Goal: Information Seeking & Learning: Learn about a topic

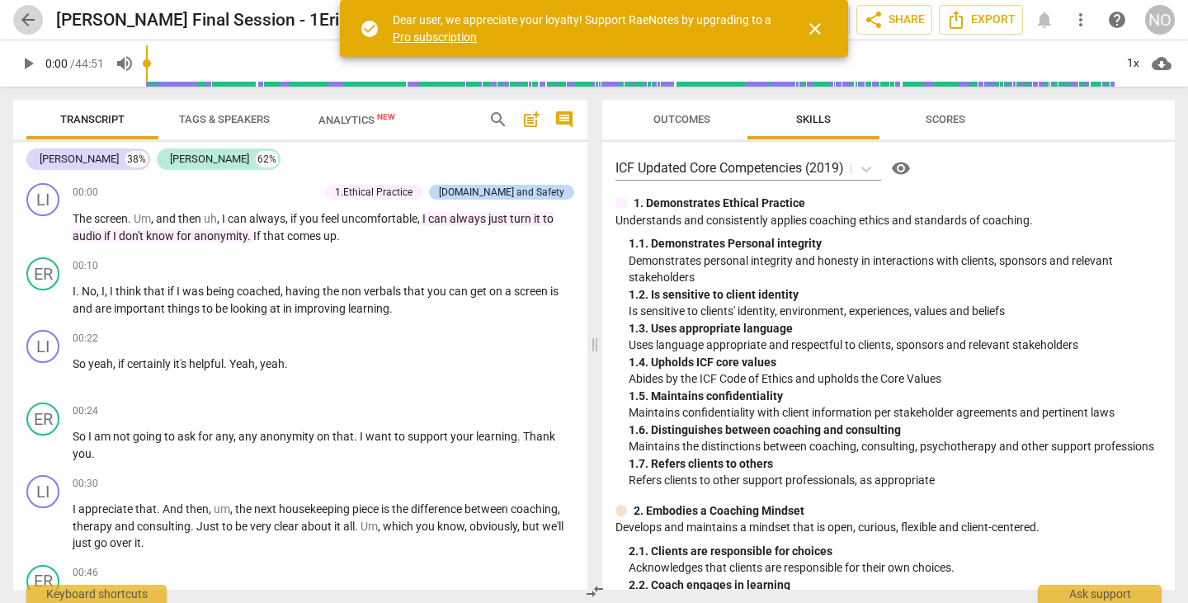
click at [22, 14] on span "arrow_back" at bounding box center [28, 20] width 20 height 20
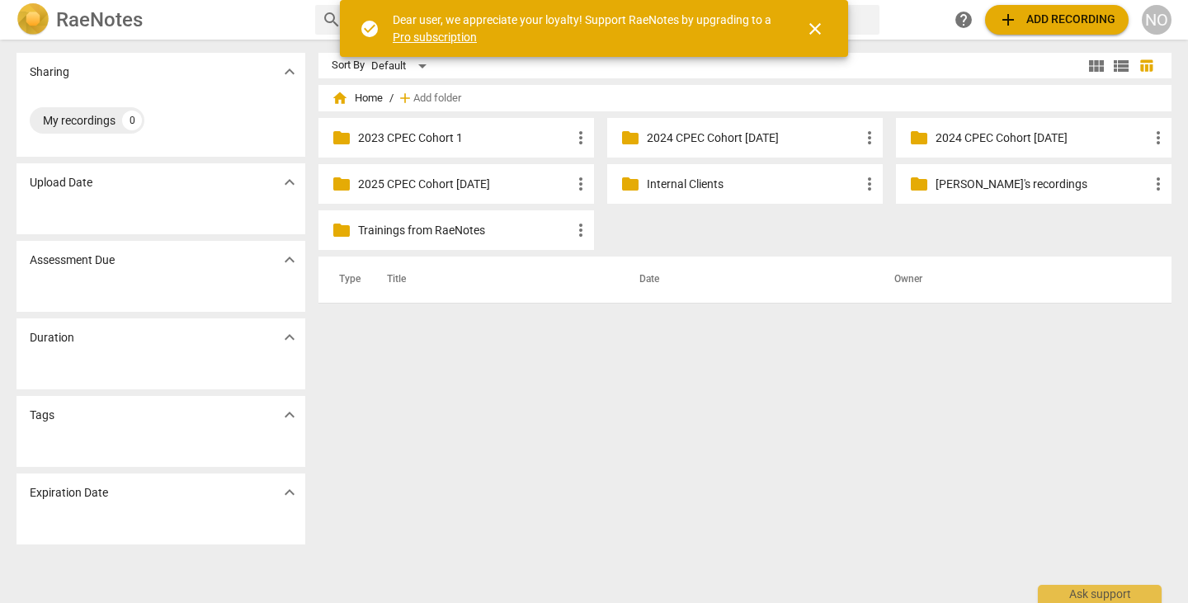
click at [449, 134] on p "2023 CPEC Cohort 1" at bounding box center [464, 137] width 213 height 17
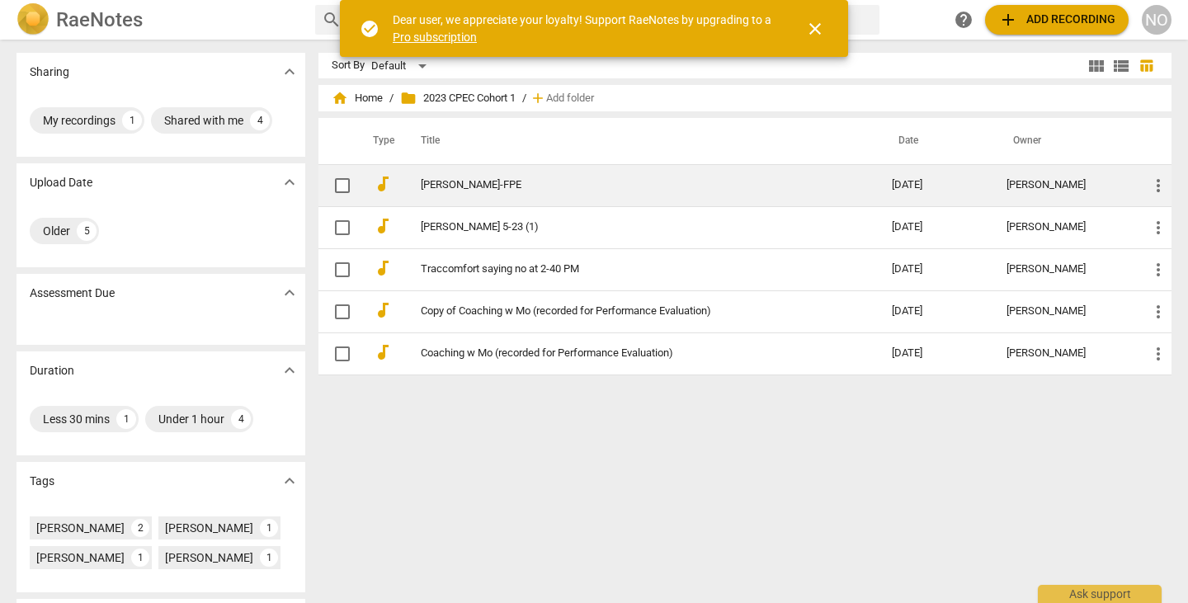
click at [506, 185] on link "[PERSON_NAME]-FPE" at bounding box center [627, 185] width 412 height 12
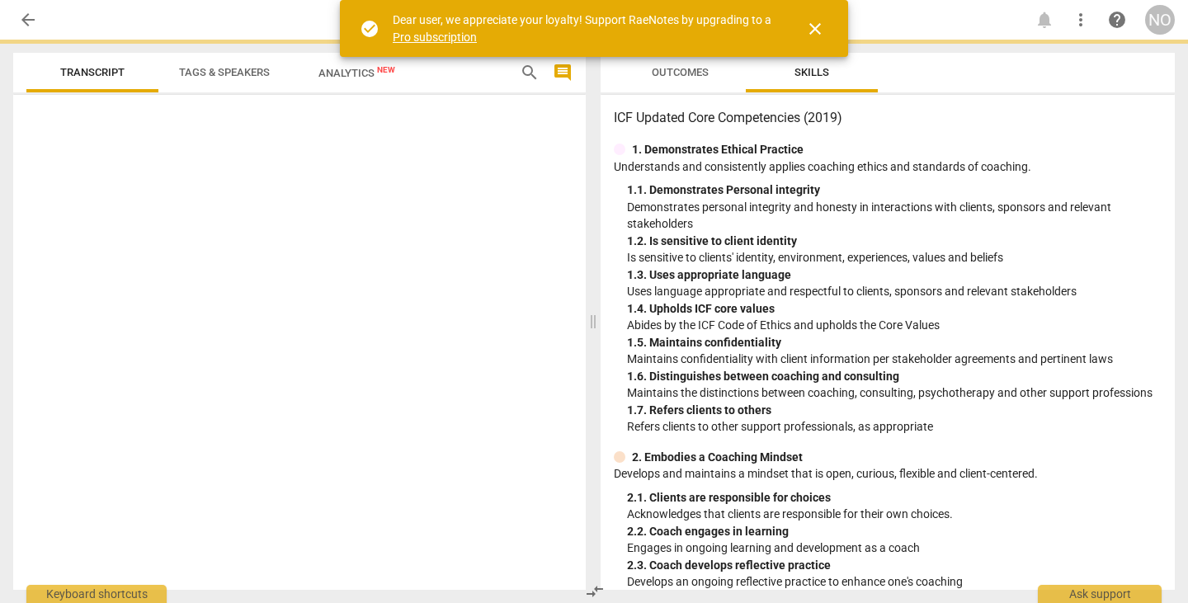
click at [506, 185] on div at bounding box center [299, 345] width 572 height 488
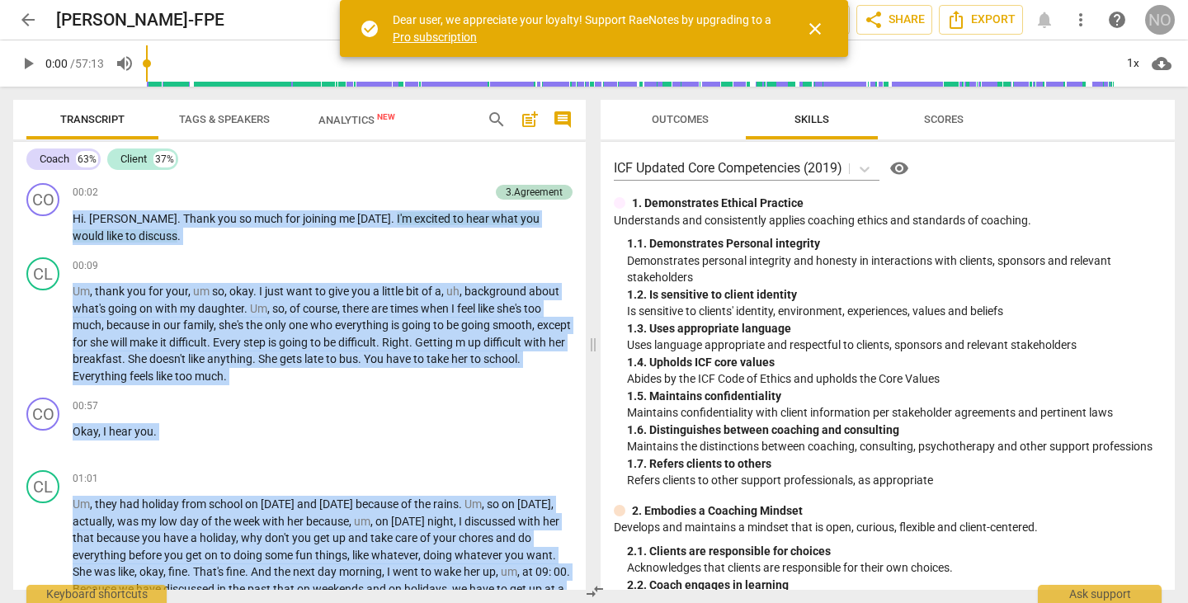
click at [1161, 9] on div "NO" at bounding box center [1160, 20] width 30 height 30
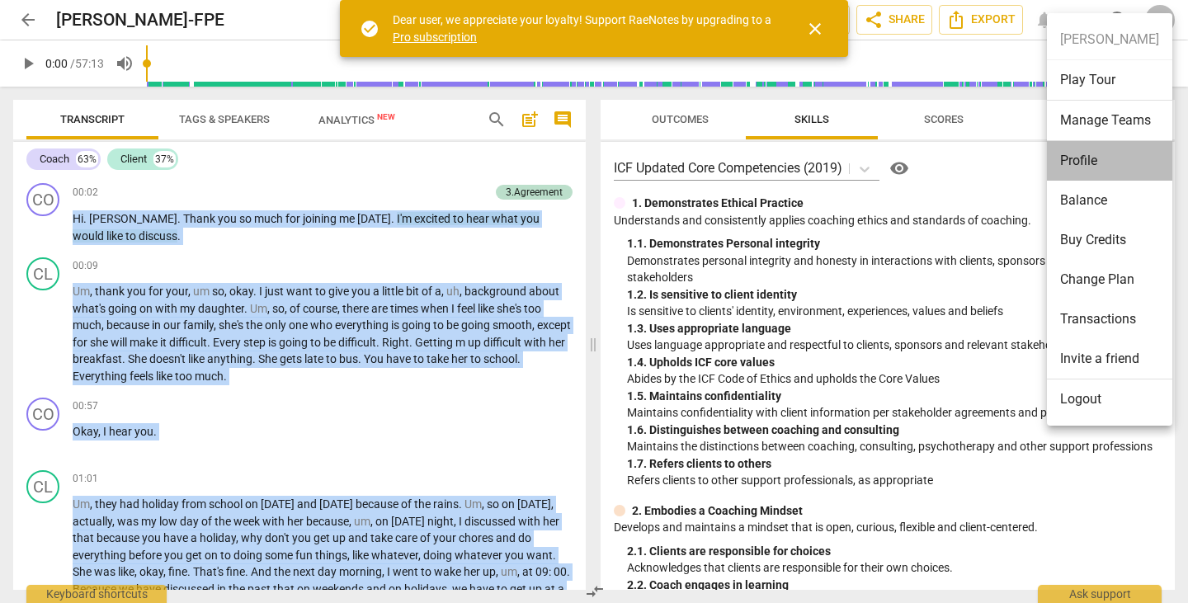
click at [1085, 158] on li "Profile" at bounding box center [1109, 161] width 125 height 40
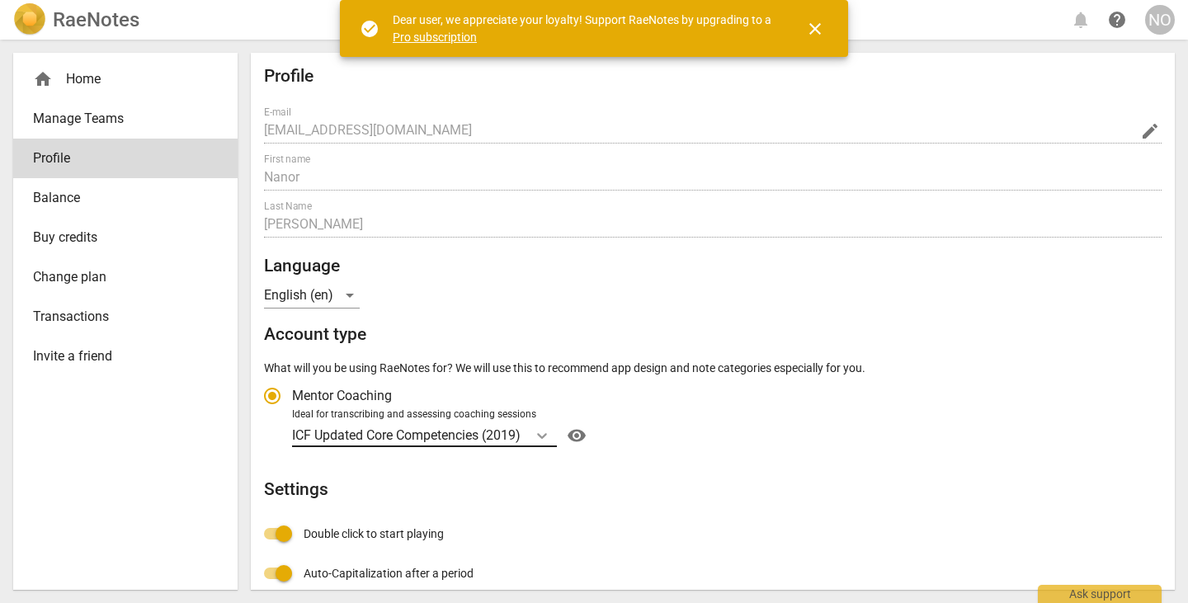
click at [549, 432] on icon "Account type" at bounding box center [542, 435] width 16 height 16
click at [0, 0] on input "Ideal for transcribing and assessing coaching sessions ICF Updated Core Compete…" at bounding box center [0, 0] width 0 height 0
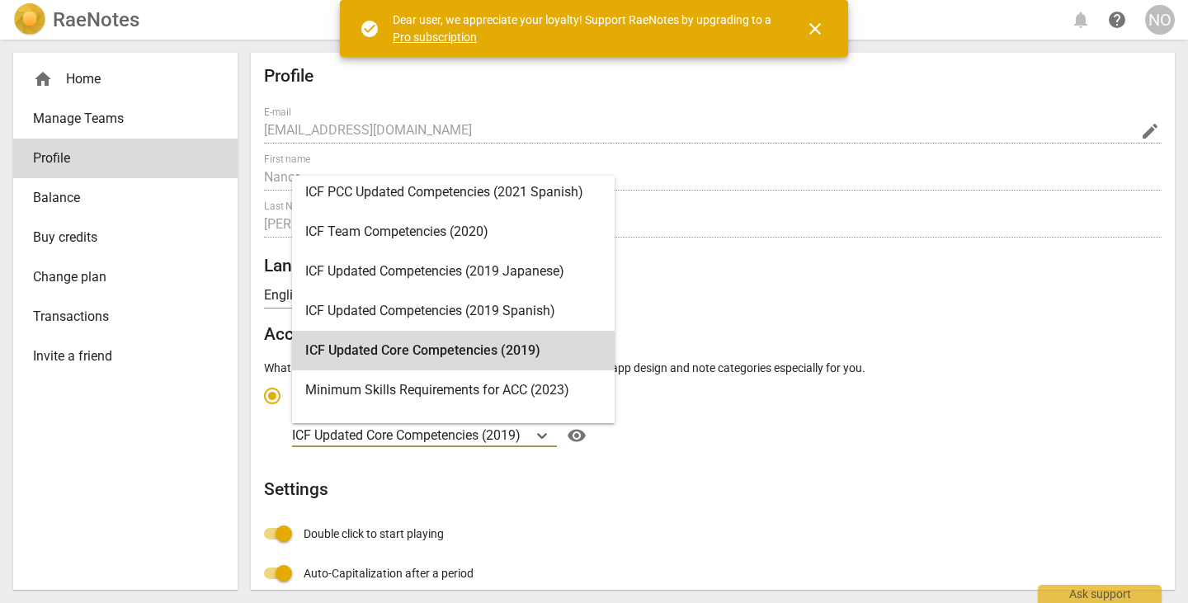
scroll to position [247, 0]
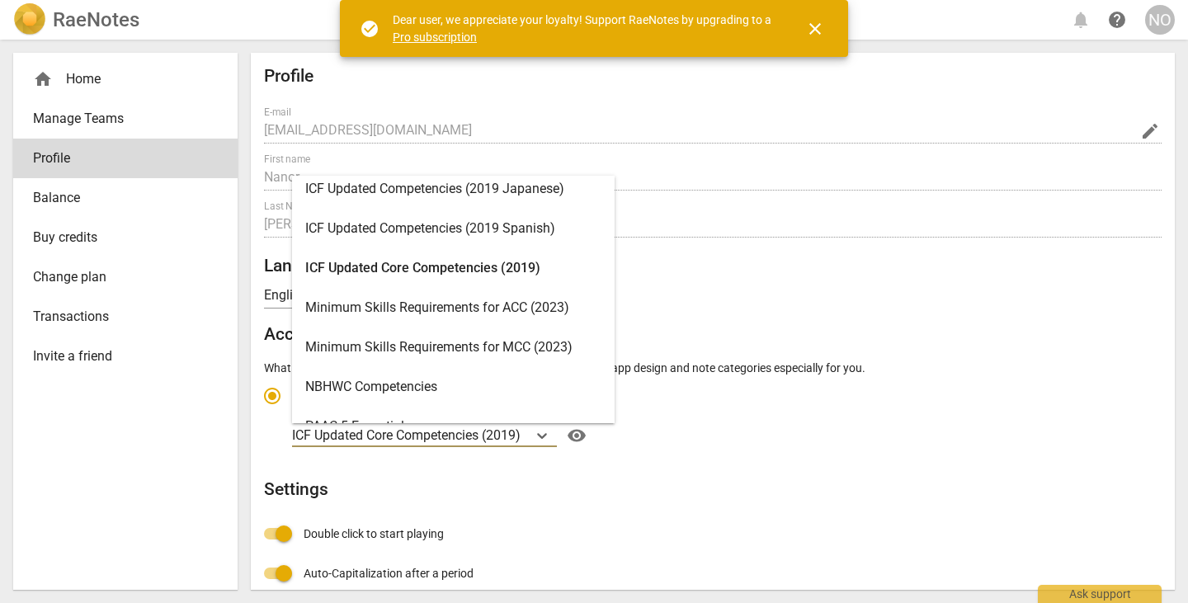
click at [556, 304] on div "Minimum Skills Requirements for ACC (2023)" at bounding box center [453, 308] width 323 height 40
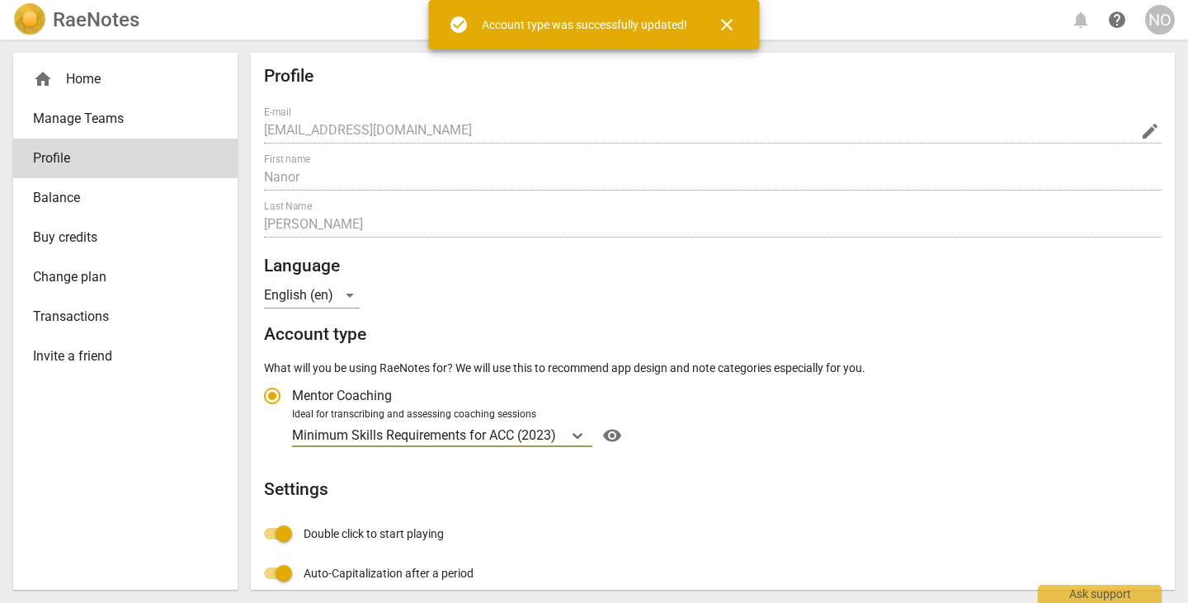
radio input "false"
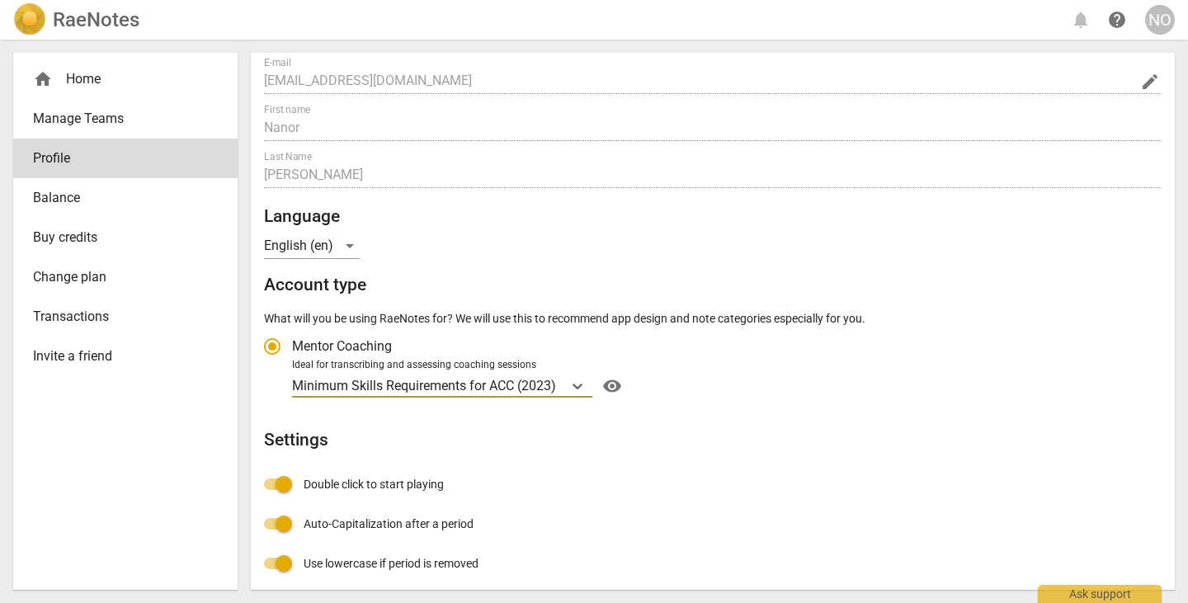
scroll to position [0, 0]
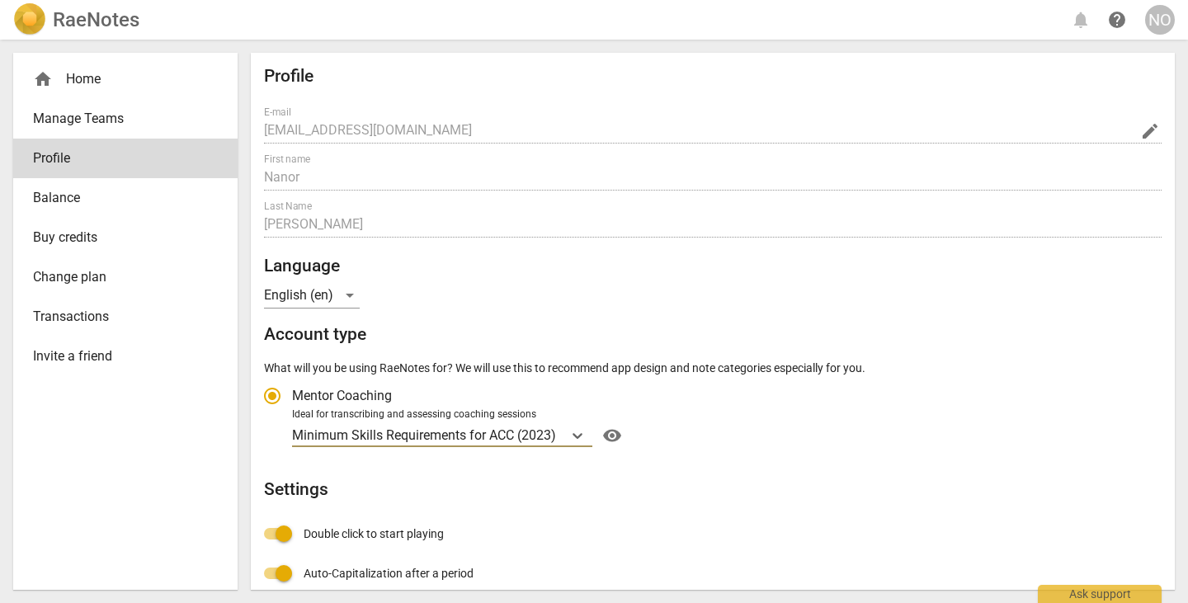
click at [72, 73] on div "home Home" at bounding box center [119, 79] width 172 height 20
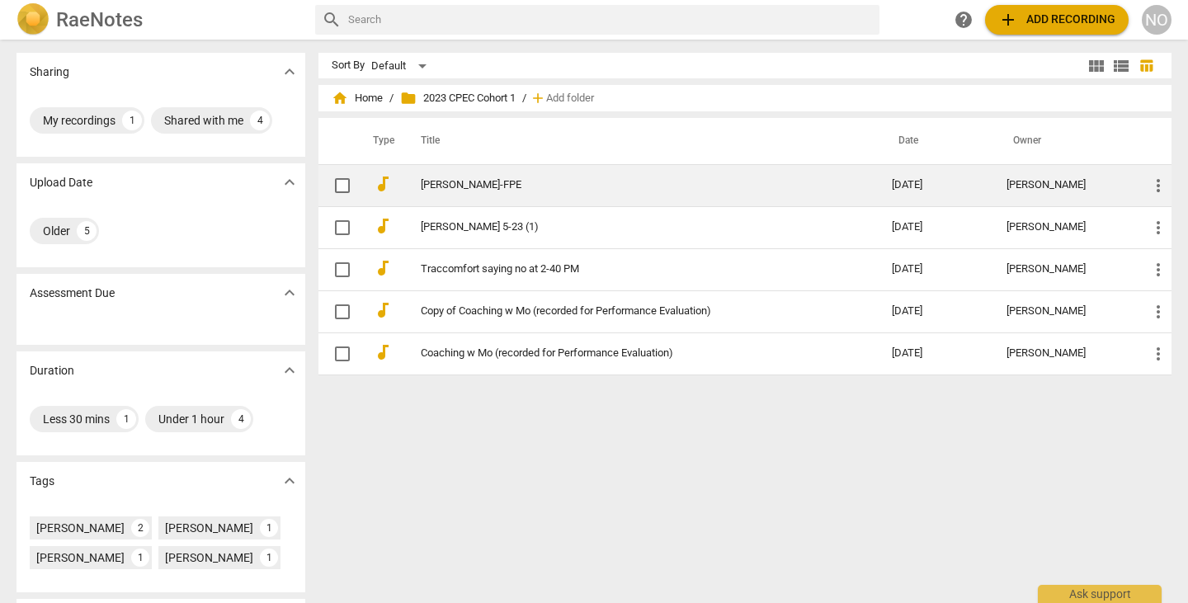
click at [471, 180] on link "[PERSON_NAME]-FPE" at bounding box center [627, 185] width 412 height 12
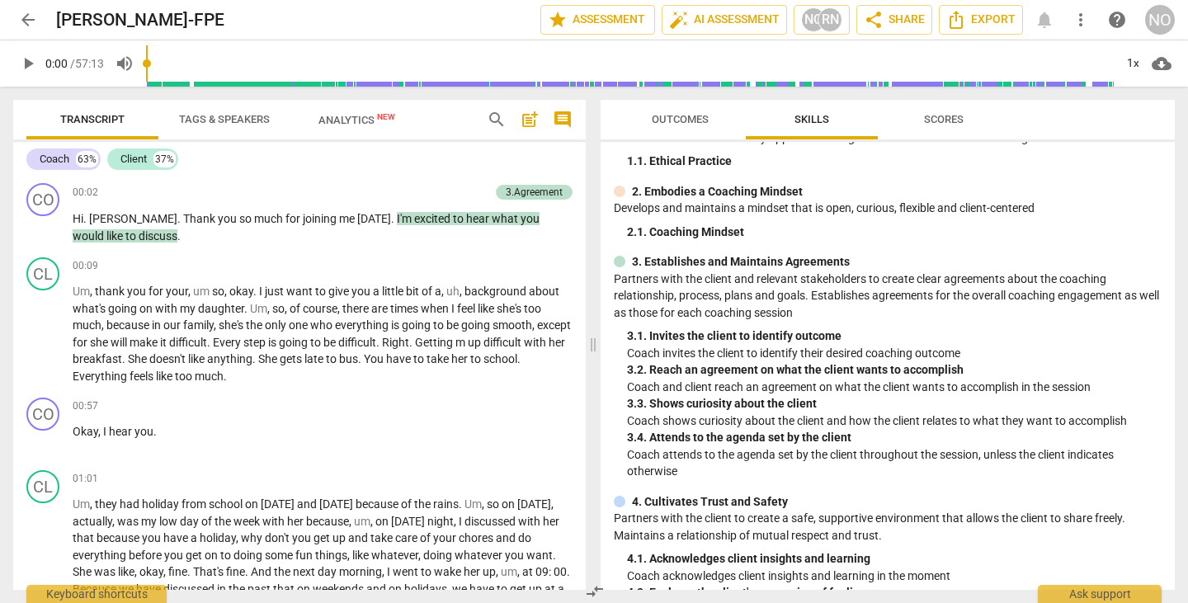
scroll to position [165, 0]
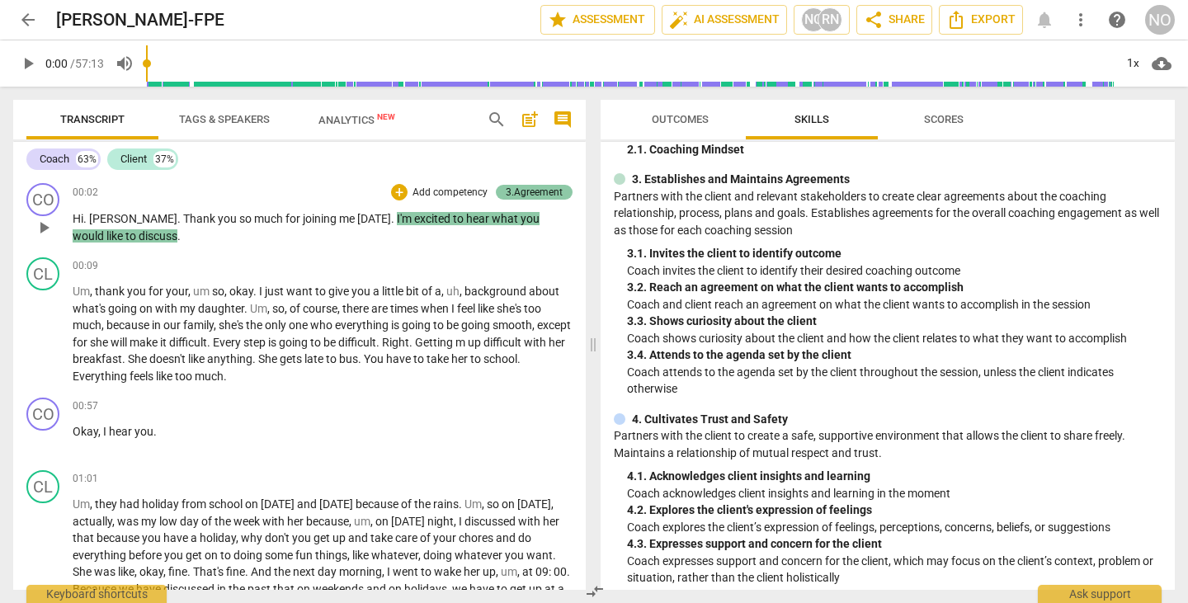
click at [538, 192] on div "3.Agreement" at bounding box center [534, 192] width 57 height 15
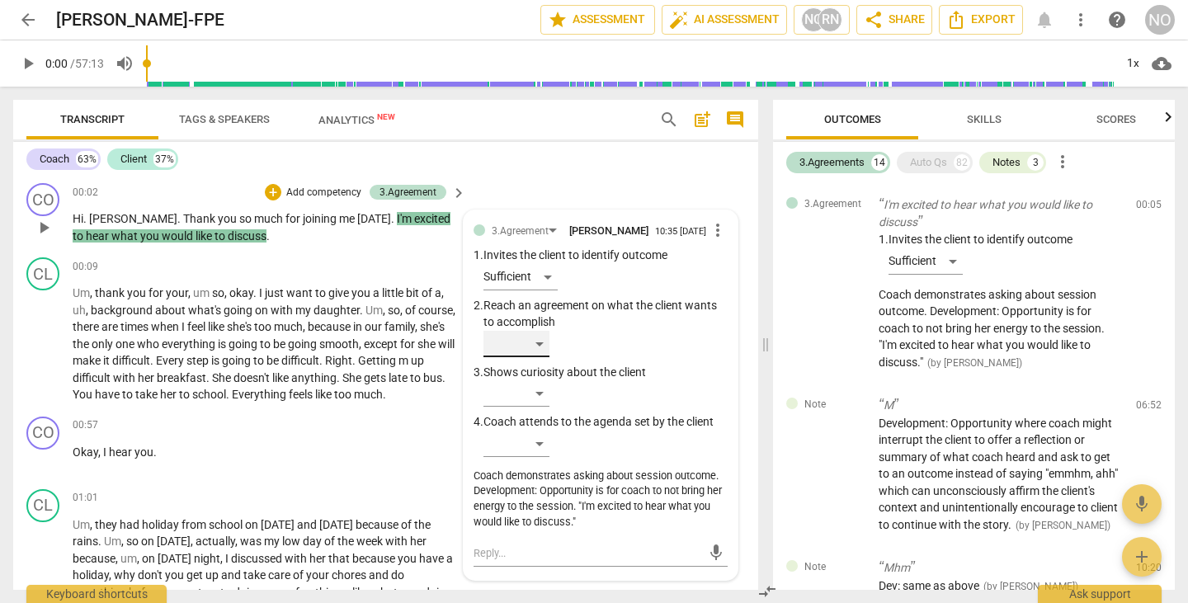
click at [531, 345] on div "​" at bounding box center [516, 344] width 66 height 26
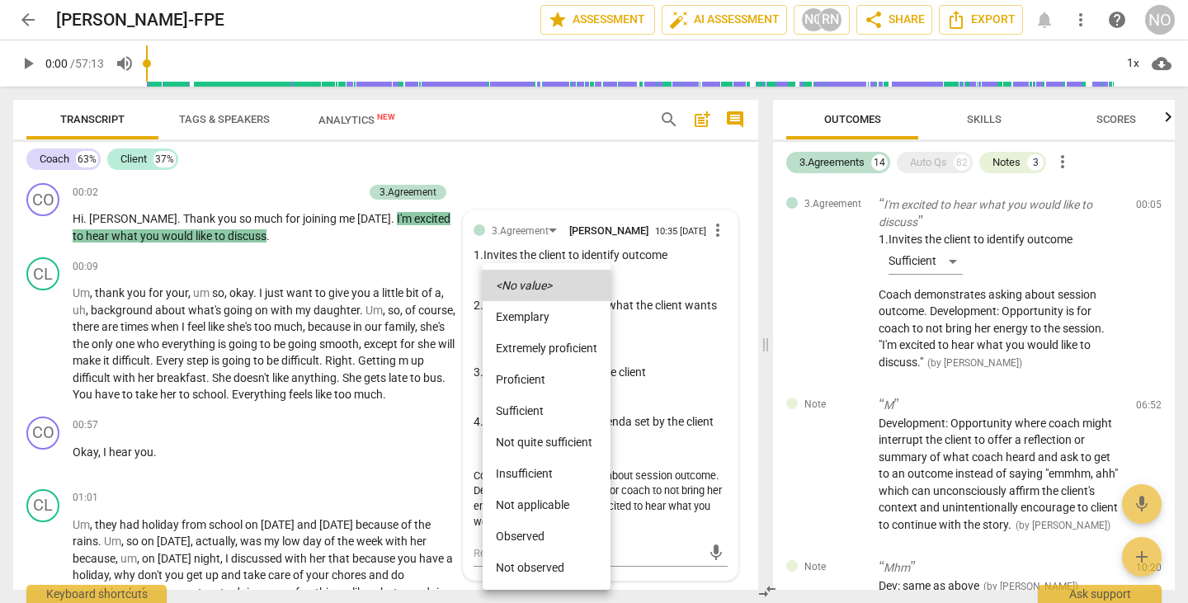
click at [695, 275] on div at bounding box center [594, 301] width 1188 height 603
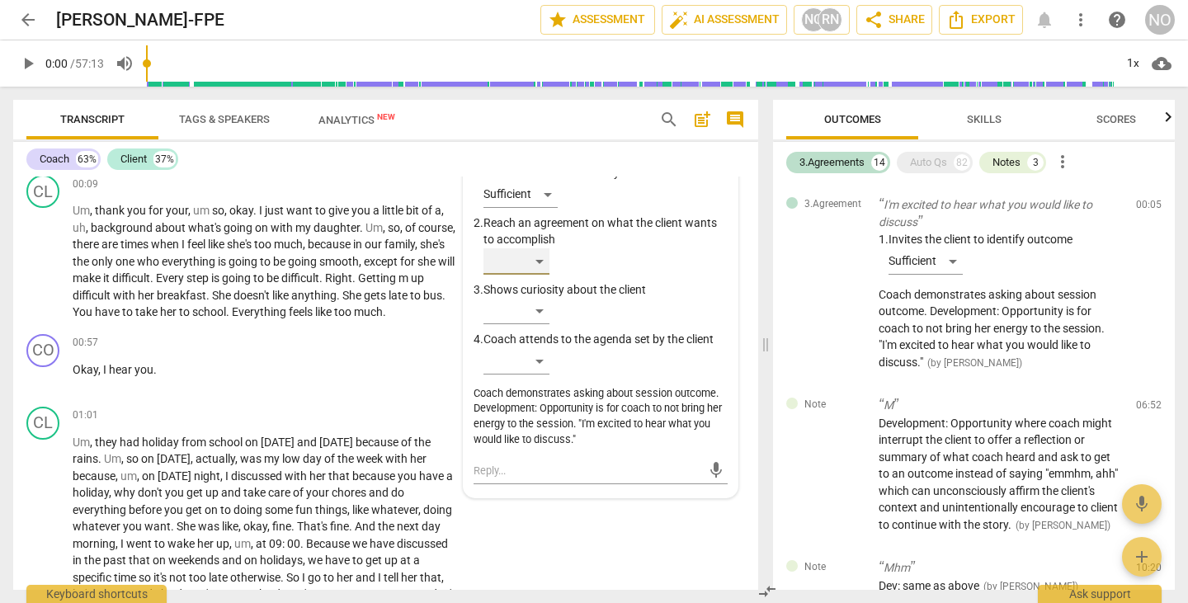
scroll to position [0, 0]
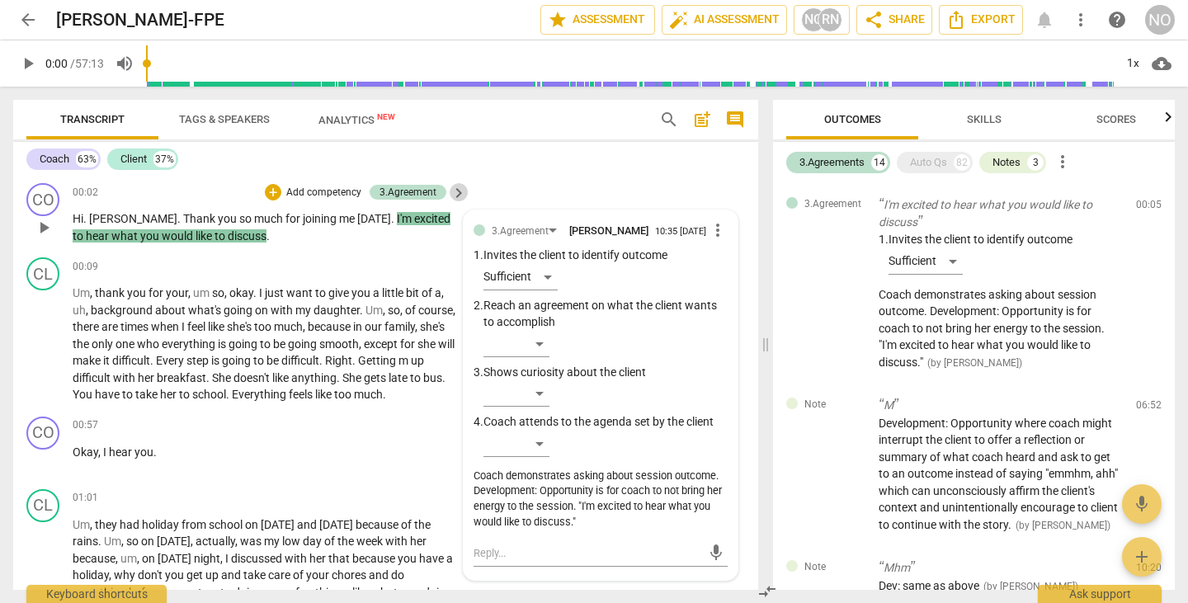
click at [451, 187] on span "keyboard_arrow_right" at bounding box center [459, 193] width 20 height 20
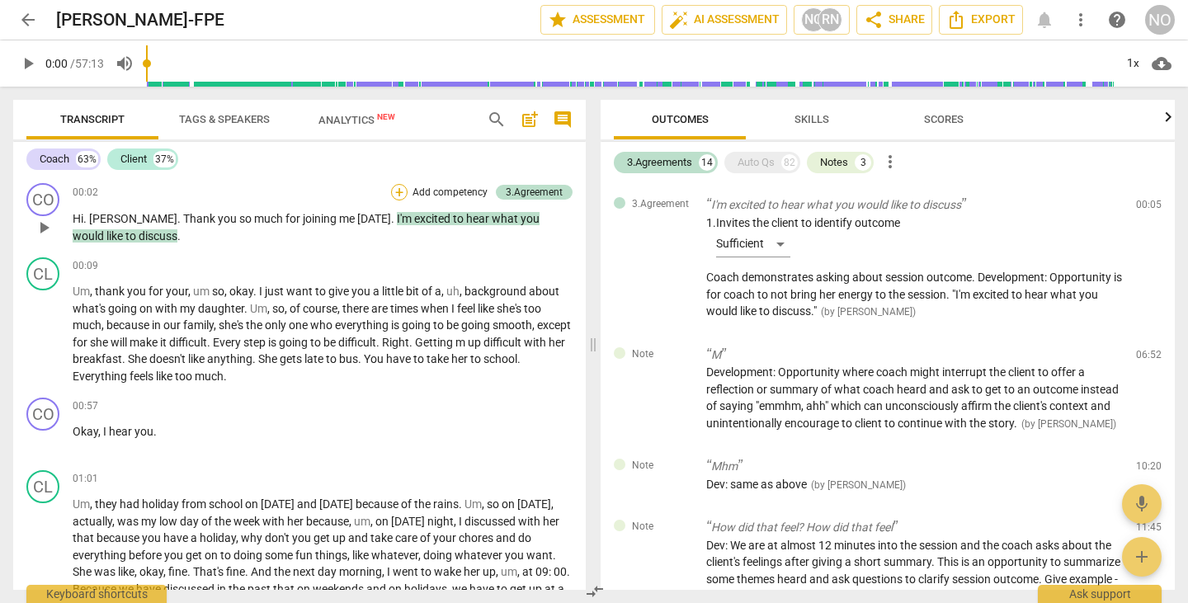
click at [395, 190] on div "+" at bounding box center [399, 192] width 16 height 16
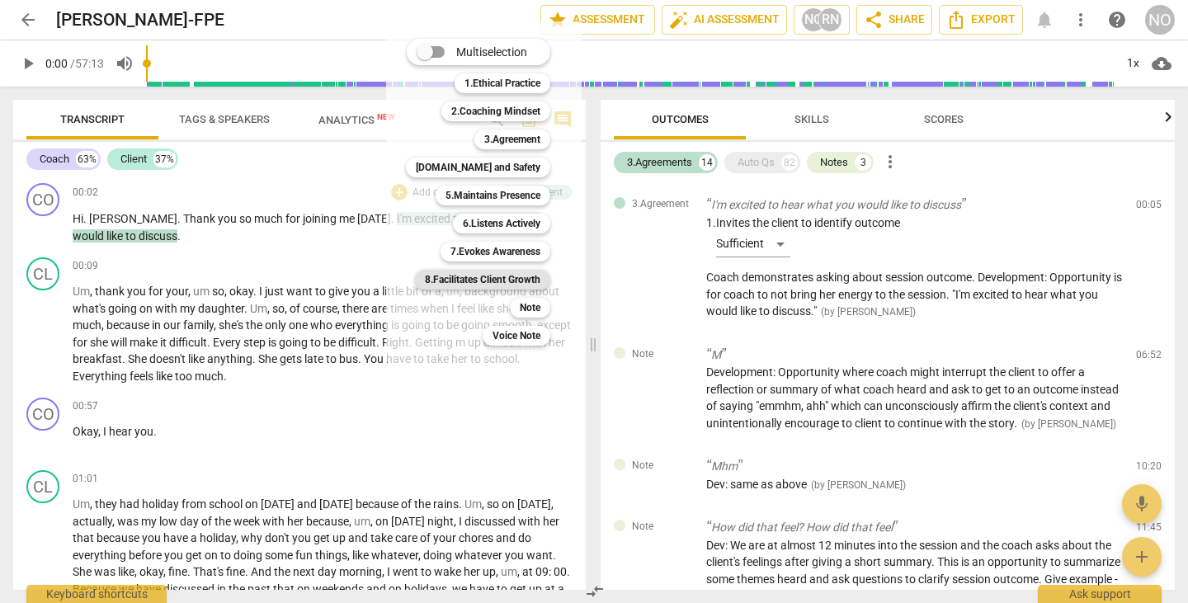
click at [443, 275] on b "8.Facilitates Client Growth" at bounding box center [482, 280] width 115 height 20
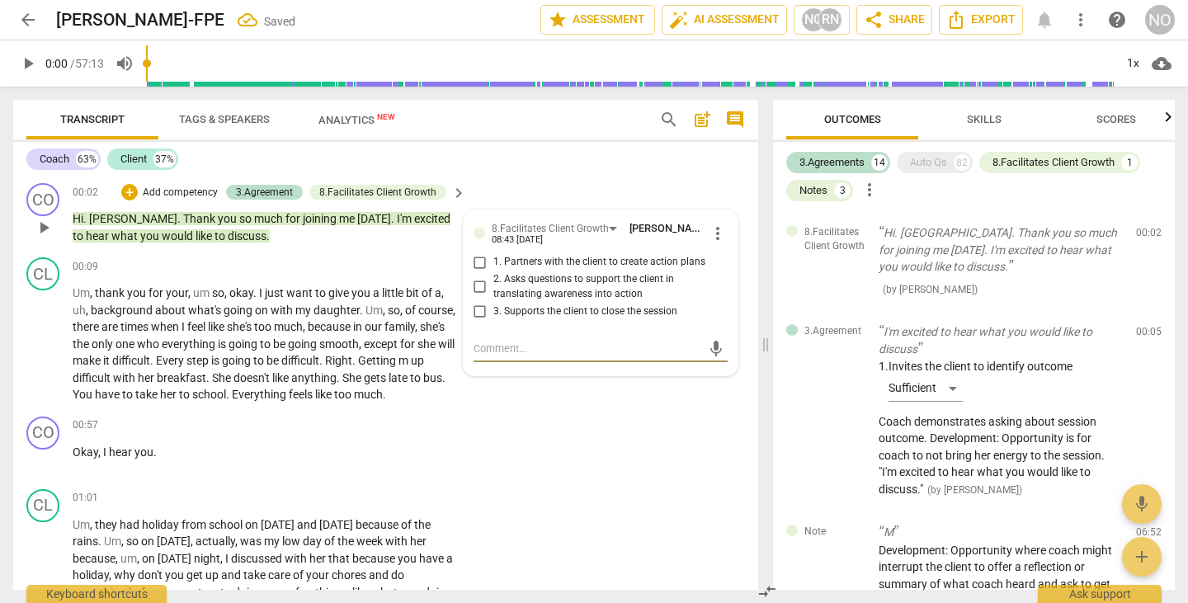
click at [555, 263] on span "1. Partners with the client to create action plans" at bounding box center [599, 262] width 212 height 15
click at [493, 263] on input "1. Partners with the client to create action plans" at bounding box center [480, 262] width 26 height 20
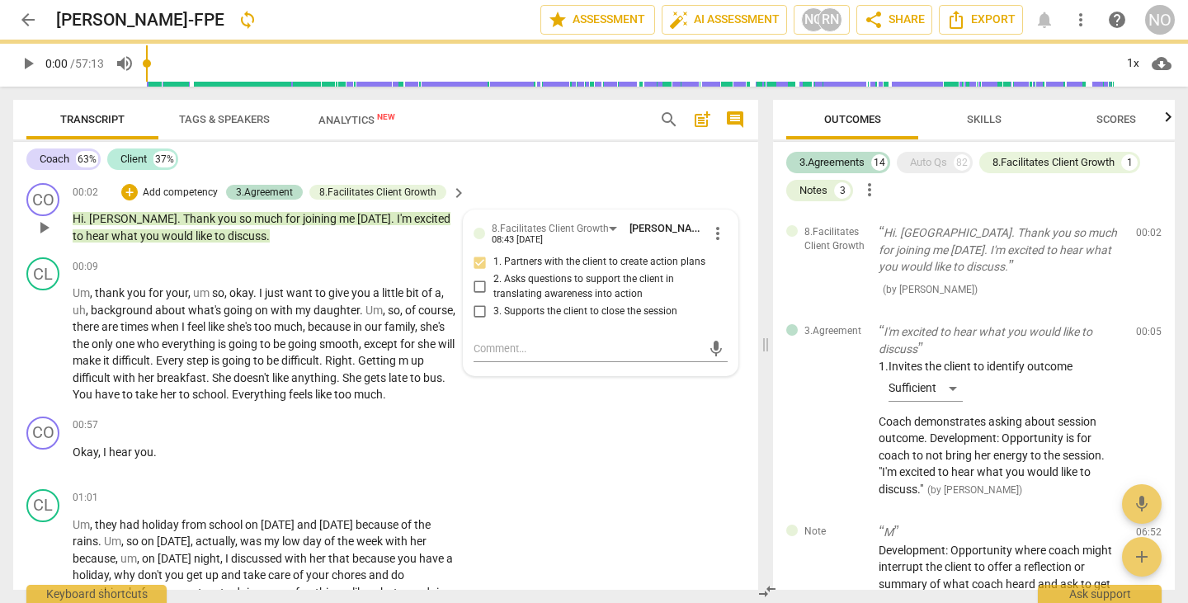
click at [555, 263] on span "1. Partners with the client to create action plans" at bounding box center [599, 262] width 212 height 15
click at [493, 263] on input "1. Partners with the client to create action plans" at bounding box center [480, 262] width 26 height 20
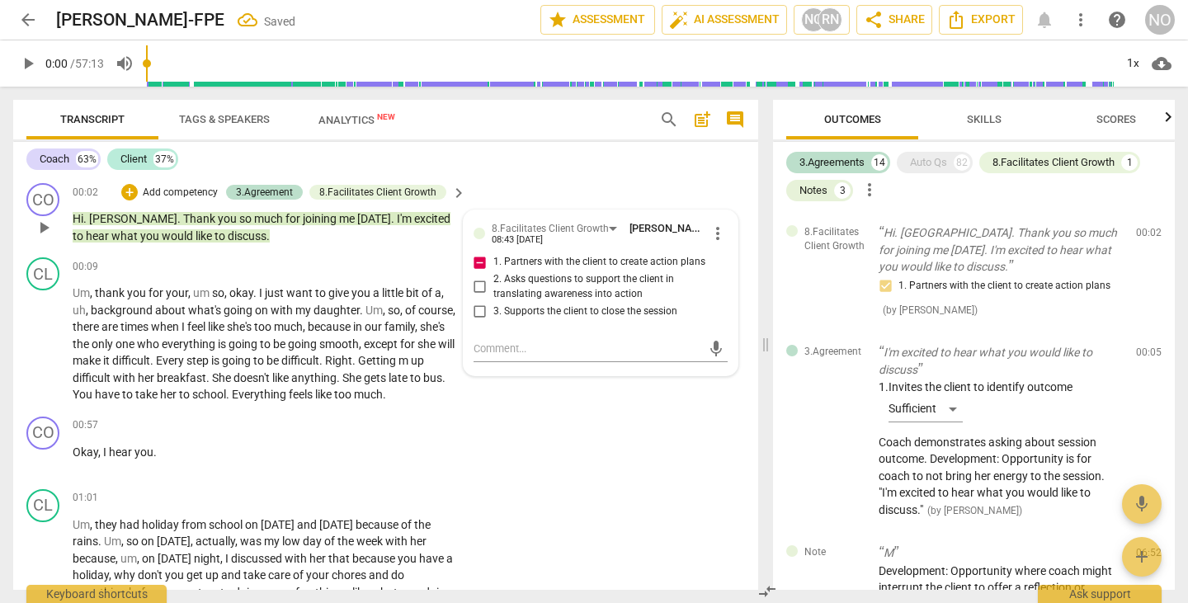
click at [555, 263] on span "1. Partners with the client to create action plans" at bounding box center [599, 262] width 212 height 15
click at [493, 263] on input "1. Partners with the client to create action plans" at bounding box center [480, 262] width 26 height 20
checkbox input "false"
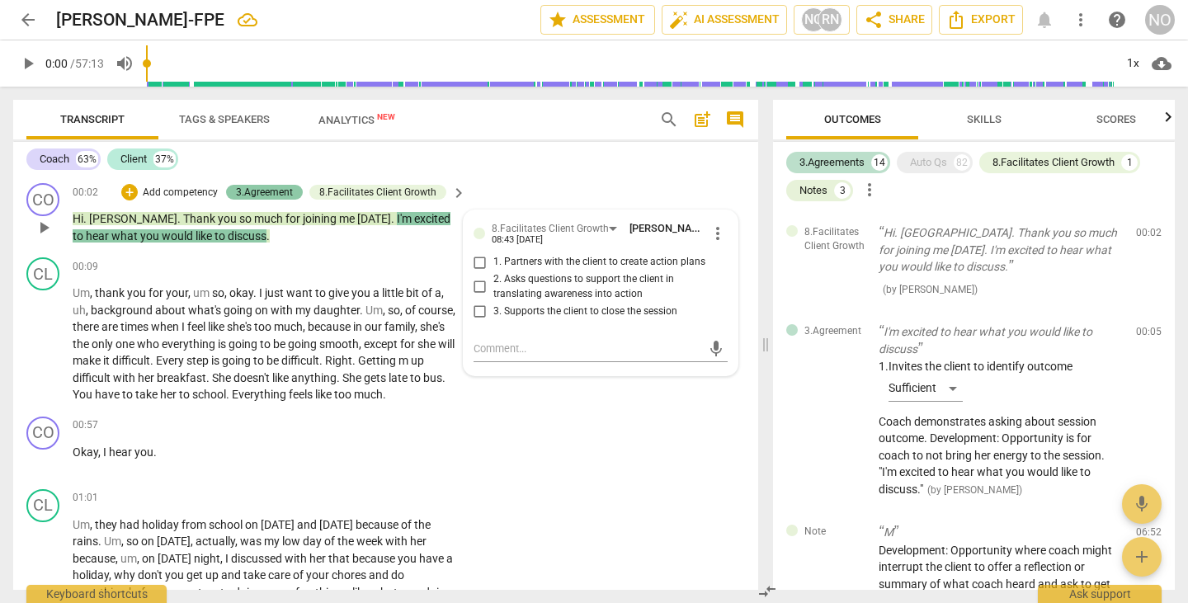
click at [266, 188] on div "3.Agreement" at bounding box center [264, 192] width 57 height 15
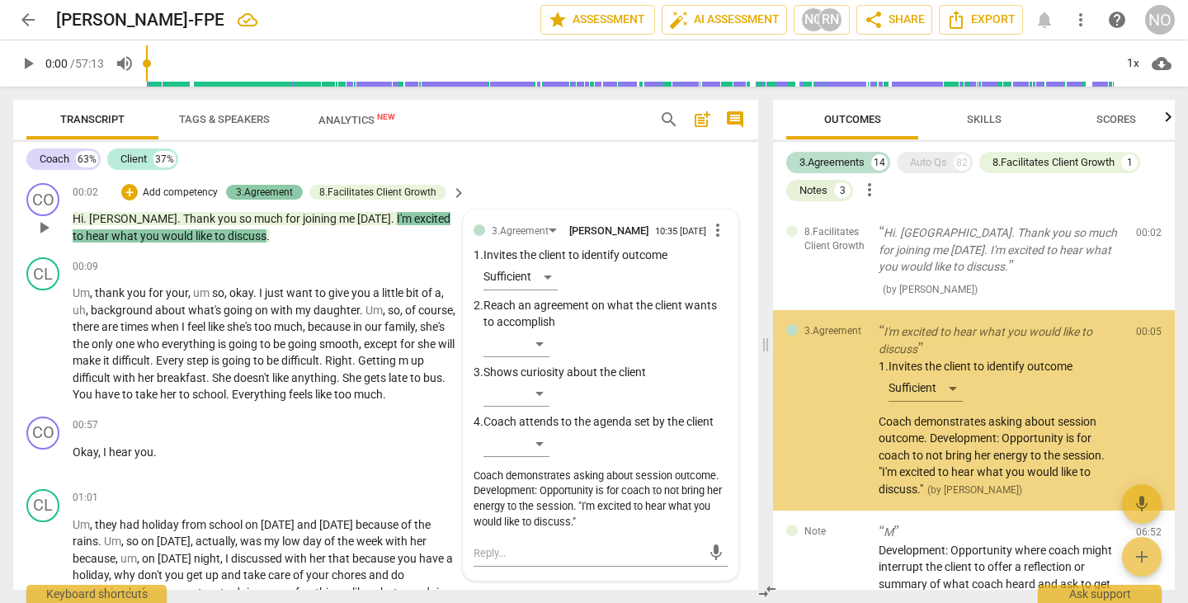
scroll to position [10, 0]
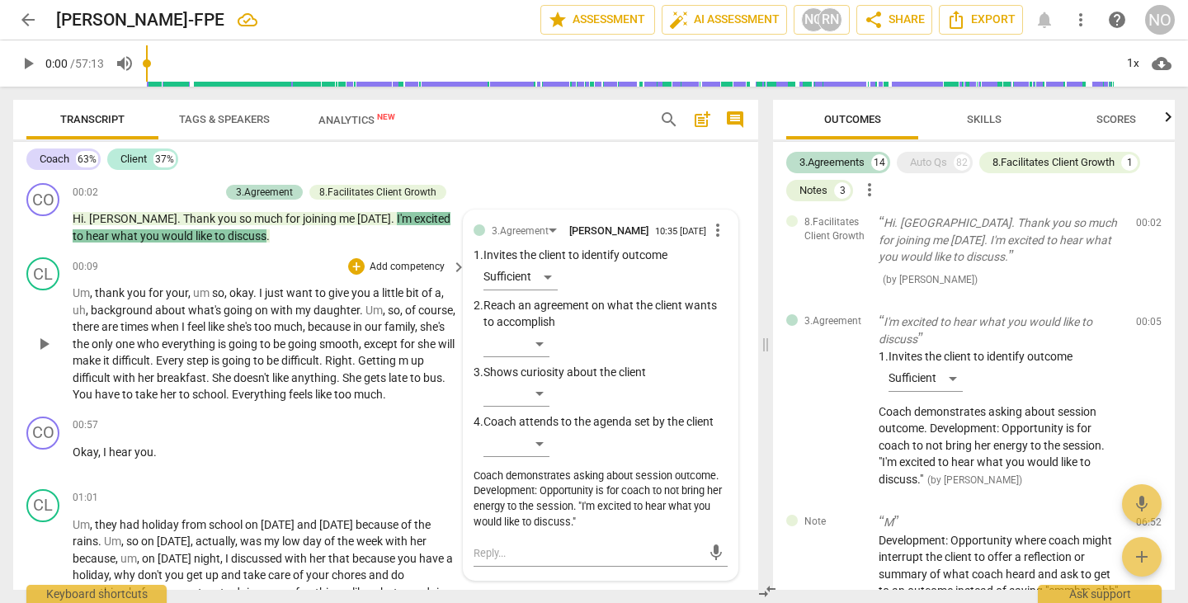
click at [276, 369] on p "Um , thank you for your , um so , okay . I just want to give you a little bit o…" at bounding box center [265, 344] width 385 height 119
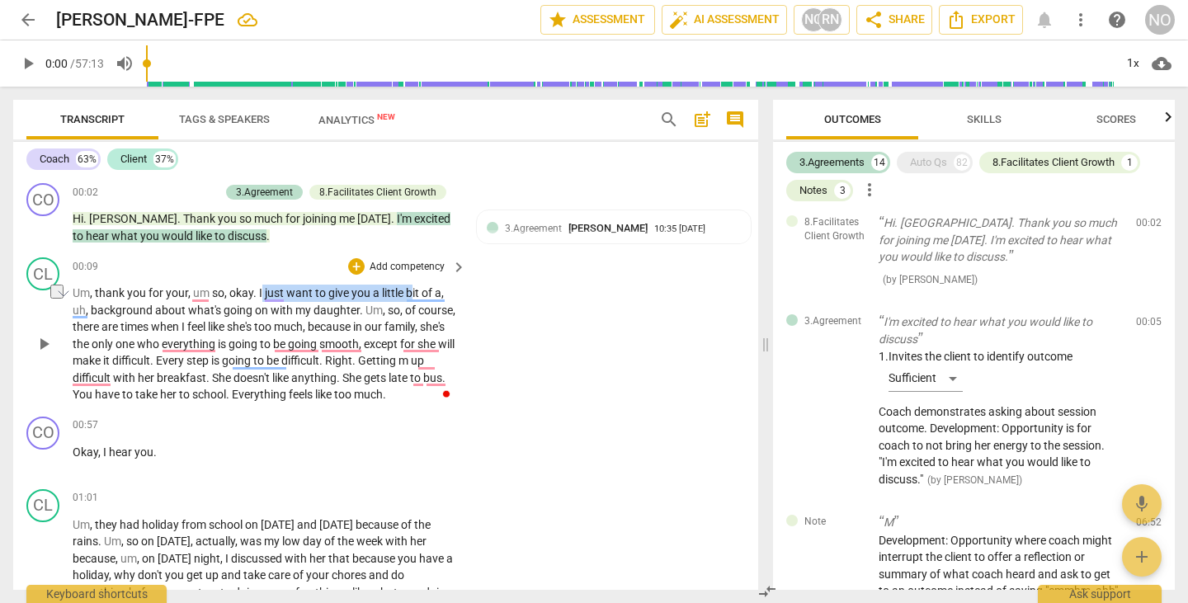
drag, startPoint x: 289, startPoint y: 290, endPoint x: 411, endPoint y: 297, distance: 122.3
click at [411, 297] on p "Um , thank you for your , um so , okay . I just want to give you a little bit o…" at bounding box center [265, 344] width 385 height 119
click at [351, 263] on div "+" at bounding box center [356, 266] width 16 height 16
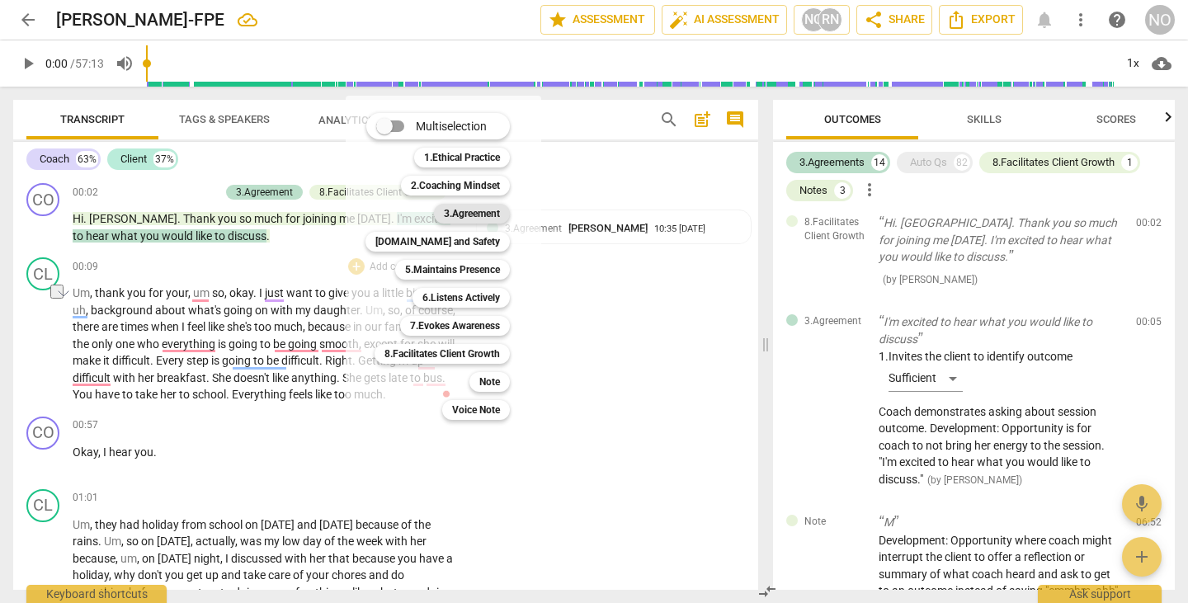
click at [477, 210] on b "3.Agreement" at bounding box center [472, 214] width 56 height 20
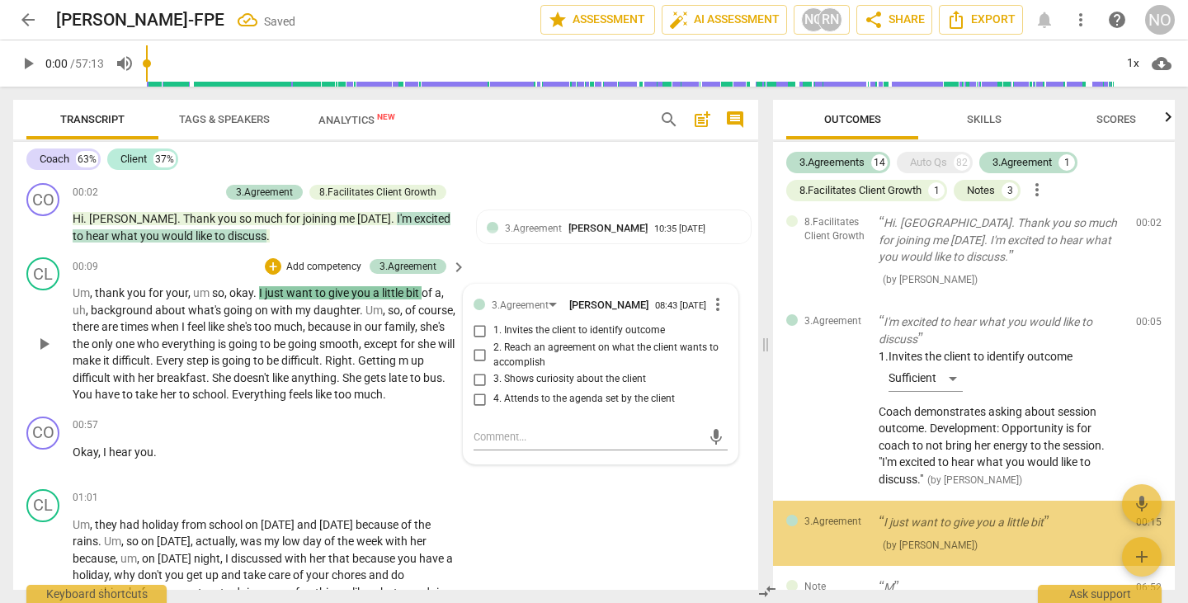
scroll to position [143, 0]
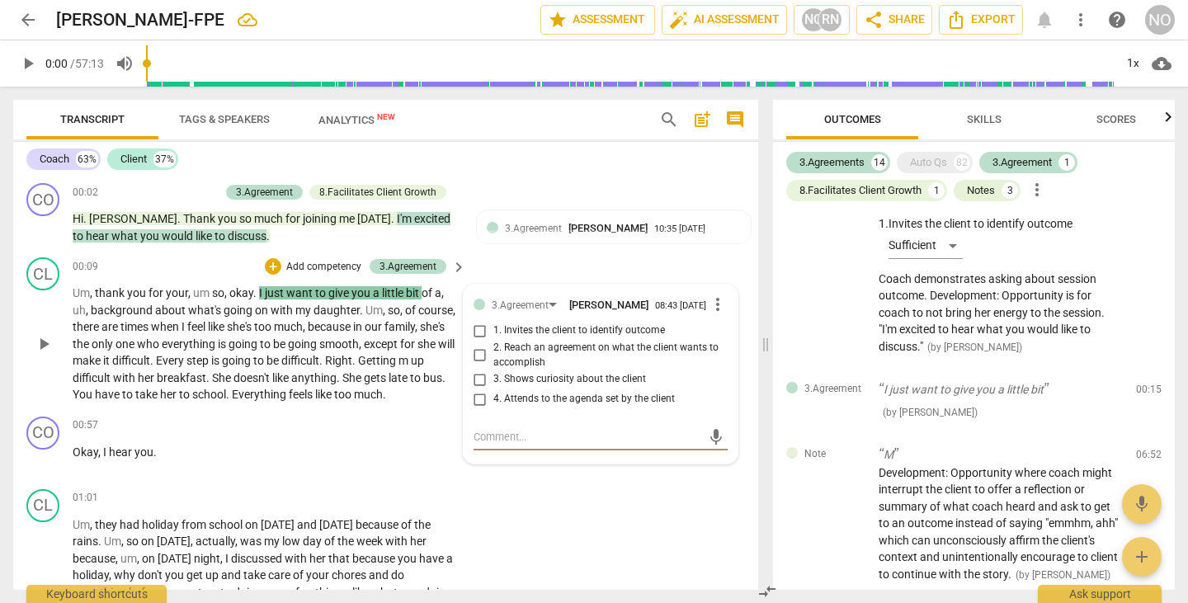
click at [477, 337] on input "1. Invites the client to identify outcome" at bounding box center [480, 331] width 26 height 20
checkbox input "true"
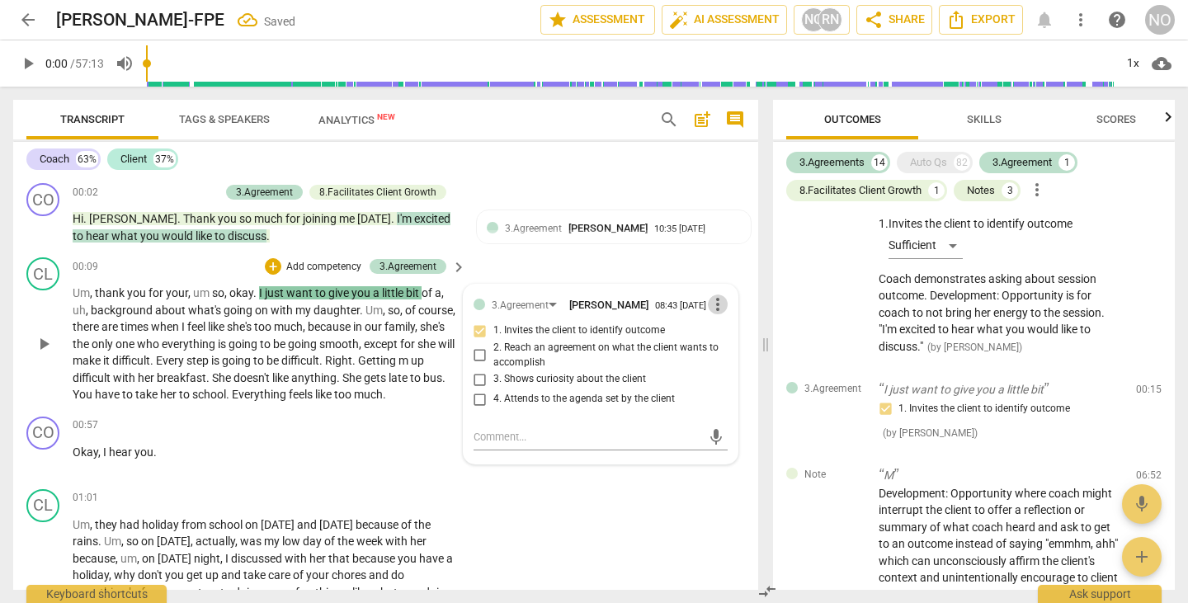
click at [716, 302] on span "more_vert" at bounding box center [718, 304] width 20 height 20
click at [517, 480] on div at bounding box center [594, 301] width 1188 height 603
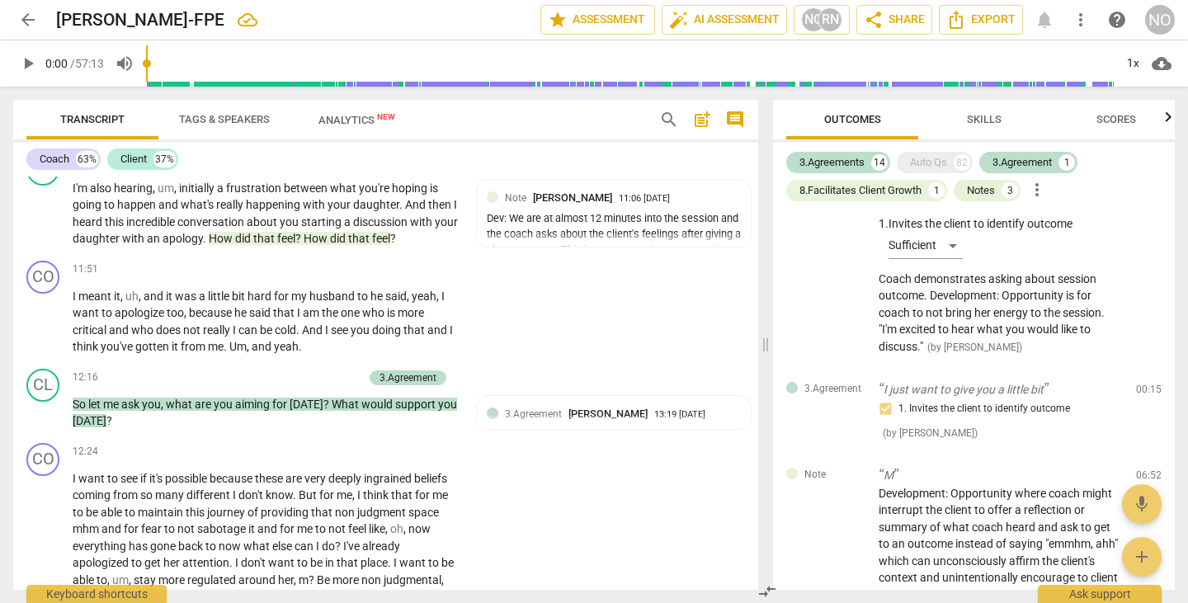
scroll to position [3134, 0]
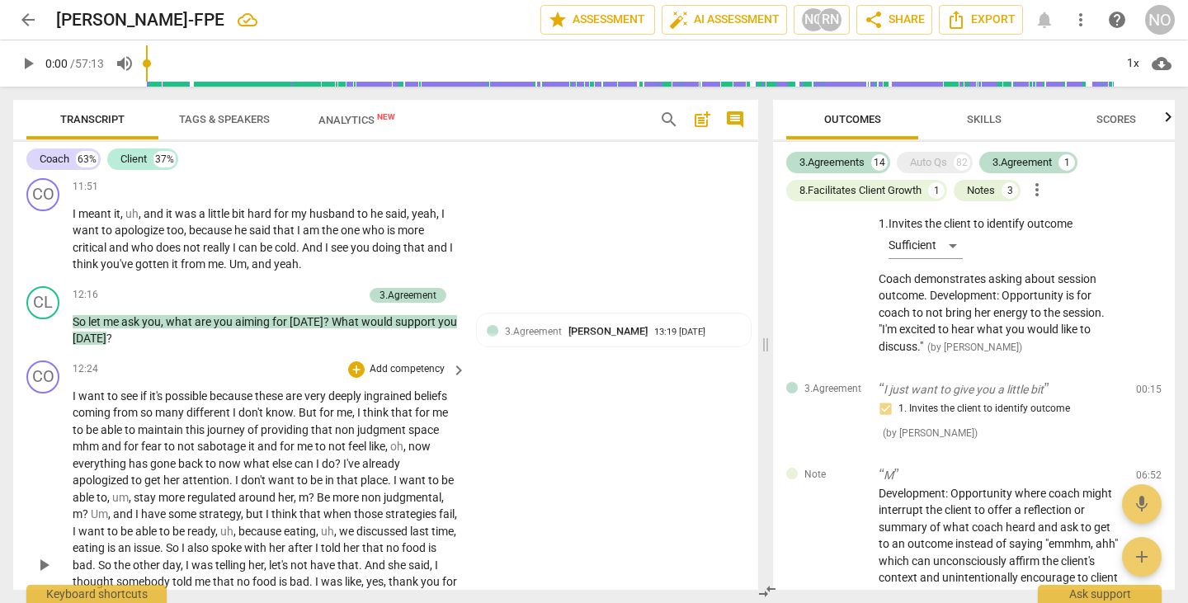
click at [351, 473] on span "that" at bounding box center [349, 479] width 24 height 13
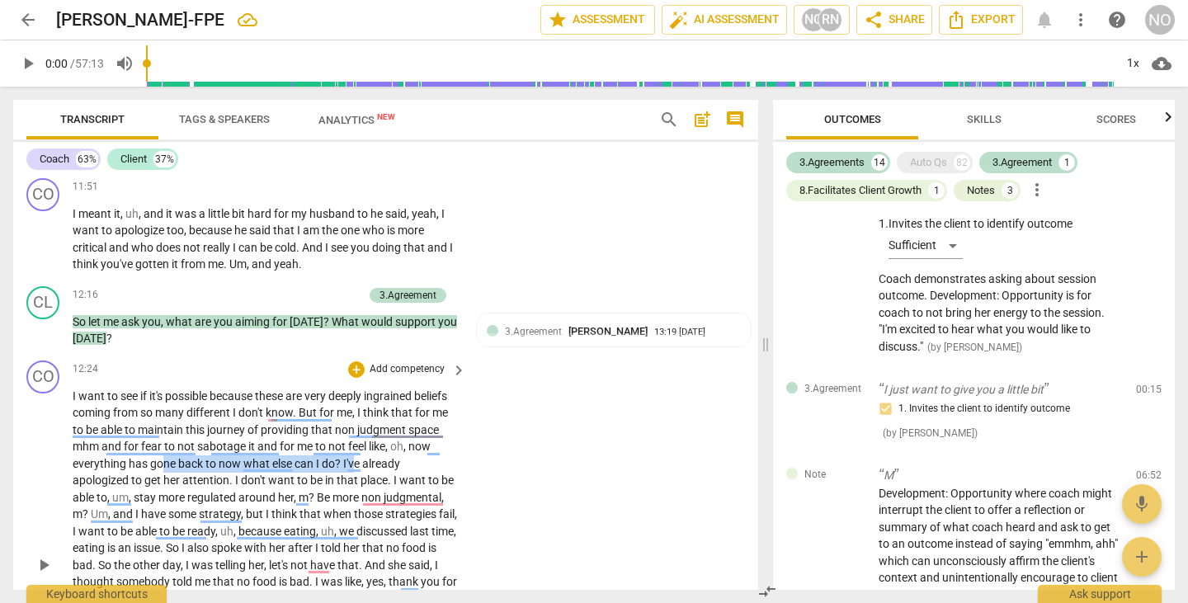
drag, startPoint x: 190, startPoint y: 442, endPoint x: 380, endPoint y: 451, distance: 190.8
click at [380, 451] on p "I want to see if it's possible because these are very deeply ingrained beliefs …" at bounding box center [265, 566] width 385 height 356
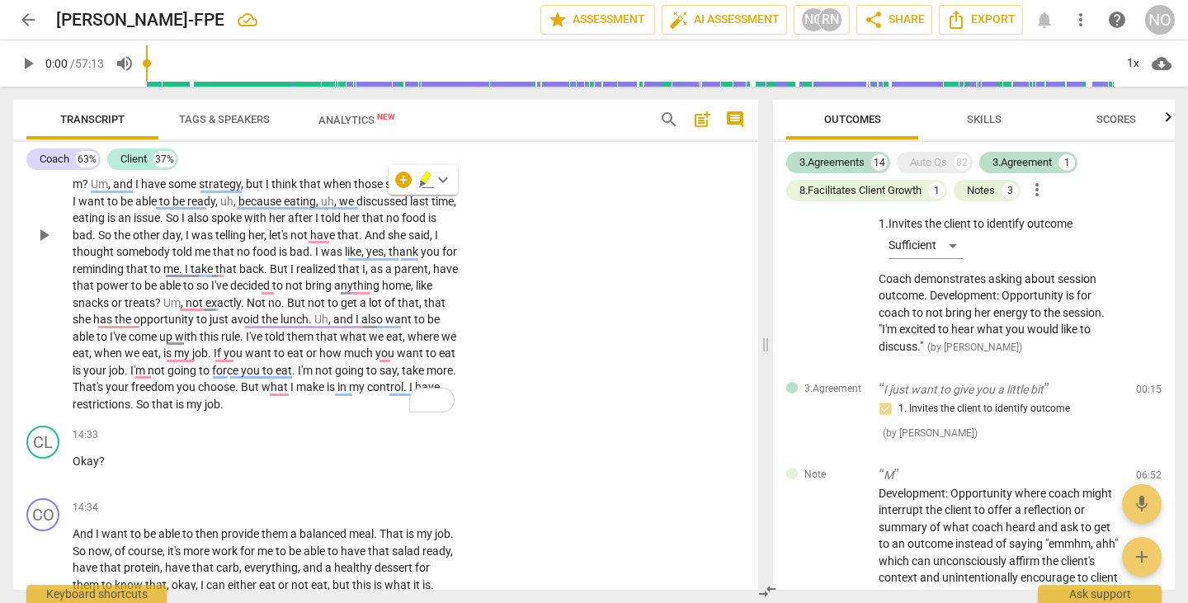
scroll to position [3547, 0]
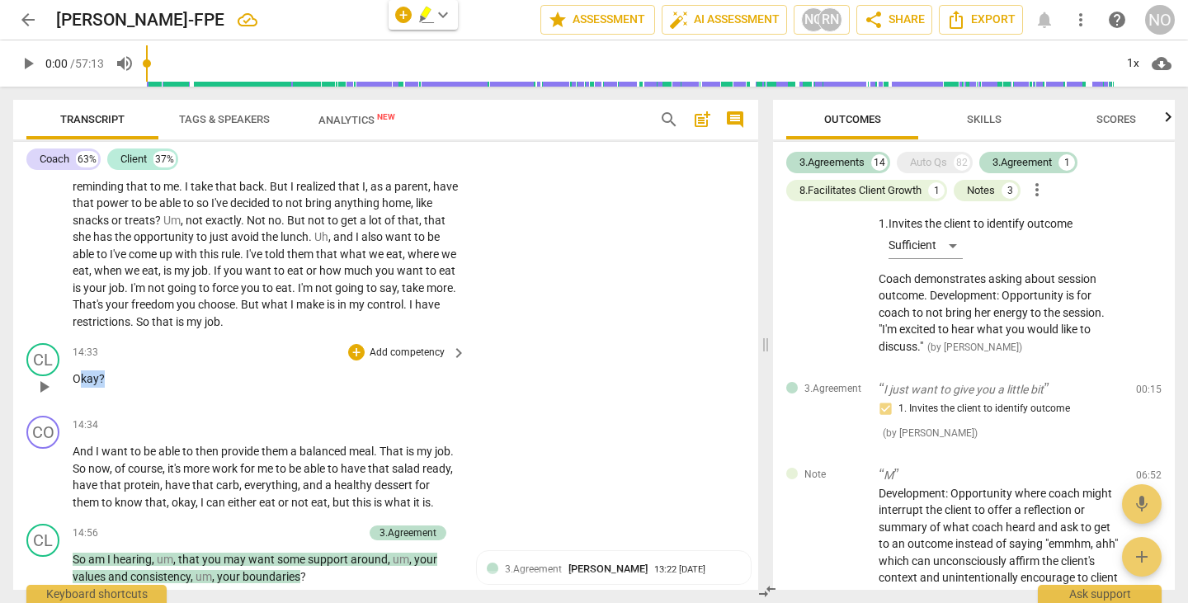
drag, startPoint x: 81, startPoint y: 362, endPoint x: 122, endPoint y: 363, distance: 41.3
click at [109, 370] on p "Okay ?" at bounding box center [265, 378] width 385 height 17
click at [354, 344] on div "+" at bounding box center [356, 352] width 16 height 16
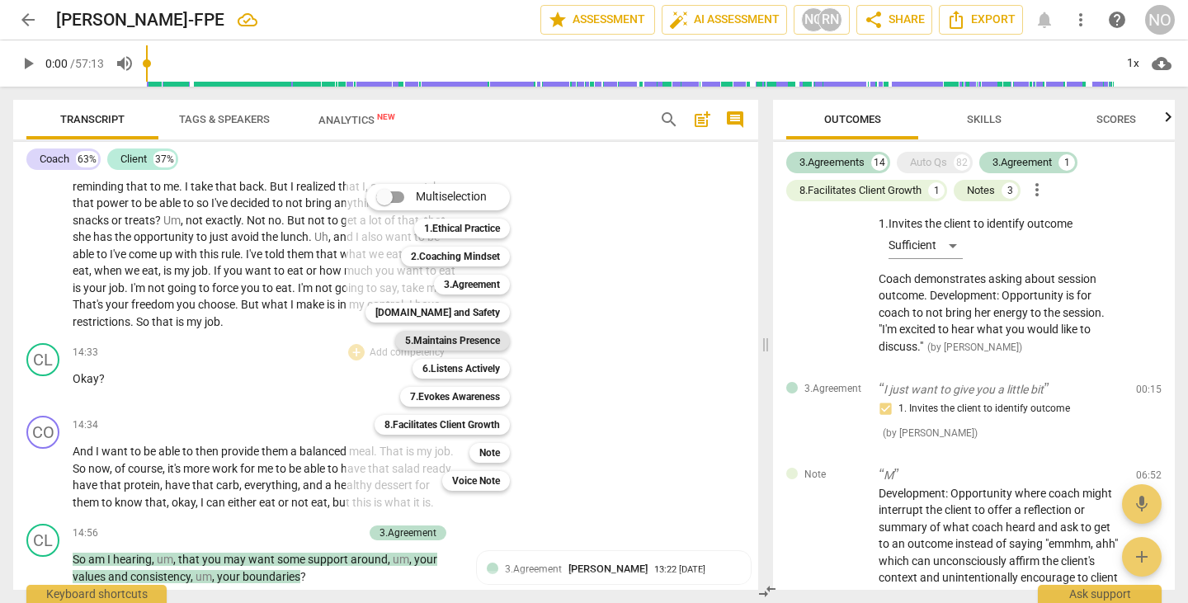
click at [465, 334] on b "5.Maintains Presence" at bounding box center [452, 341] width 95 height 20
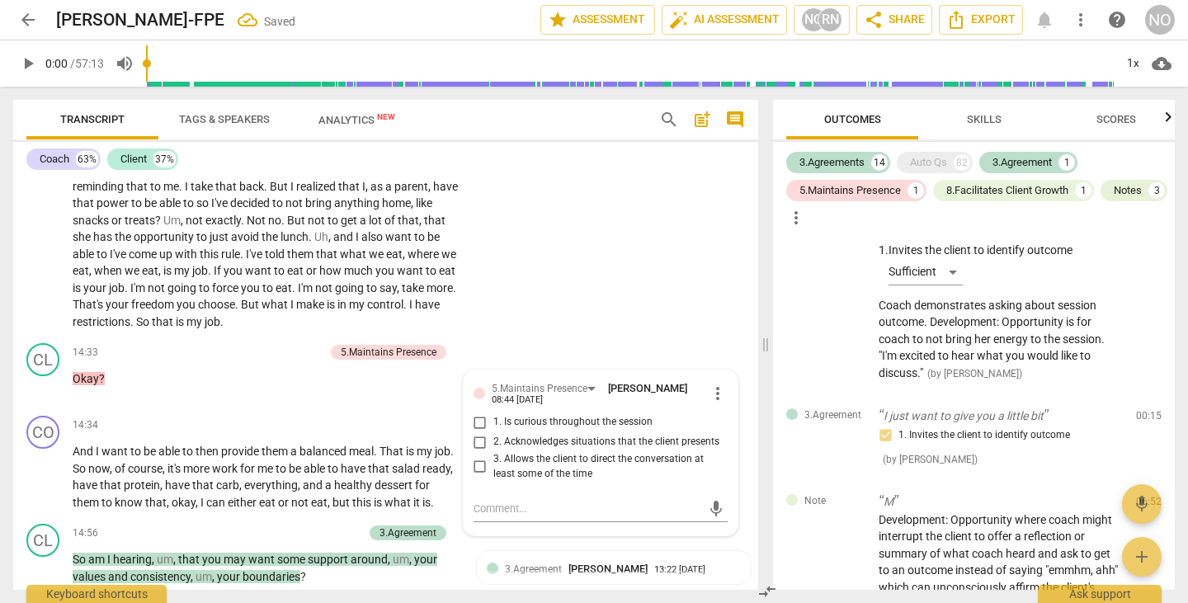
scroll to position [797, 0]
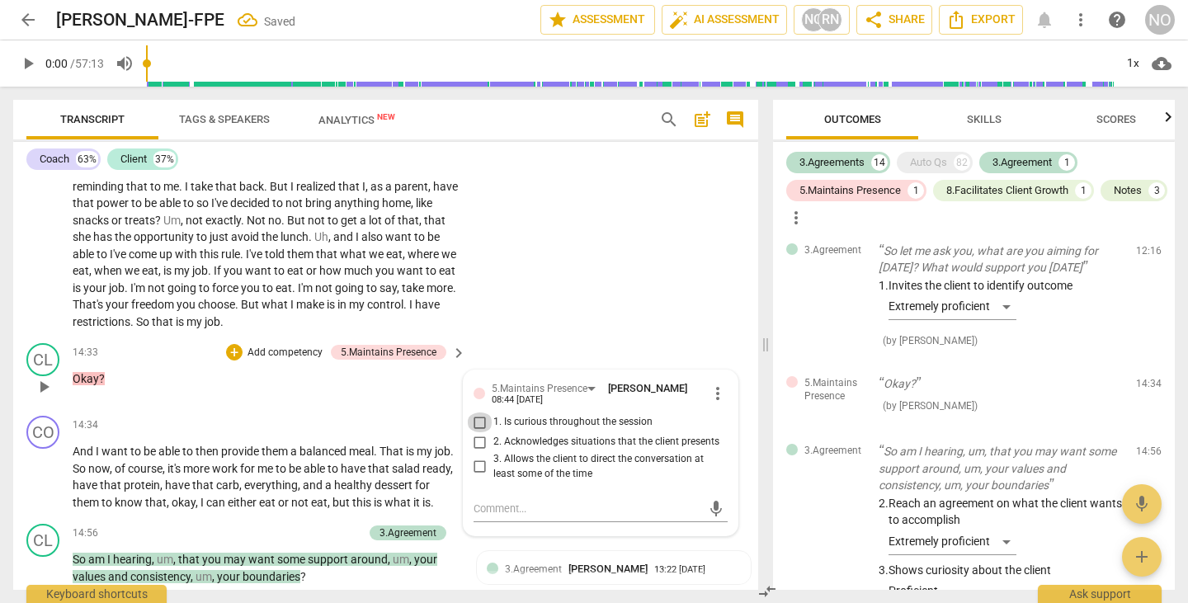
click at [474, 412] on input "1. Is curious throughout the session" at bounding box center [480, 422] width 26 height 20
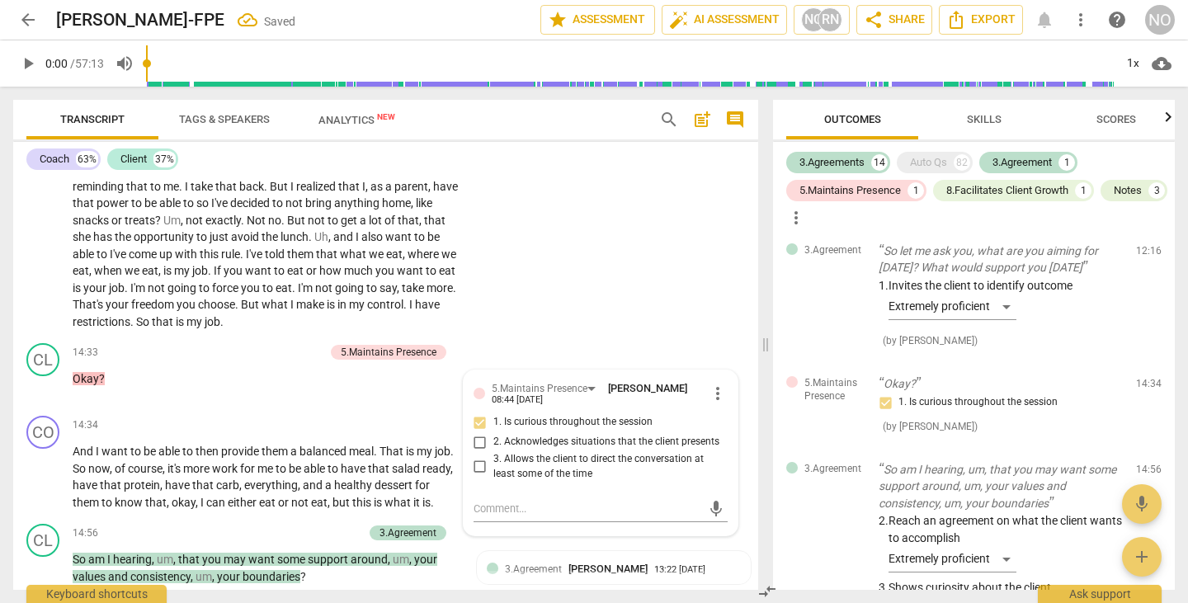
click at [662, 271] on div "CO play_arrow pause 12:24 + Add competency keyboard_arrow_right I want to see i…" at bounding box center [385, 139] width 745 height 396
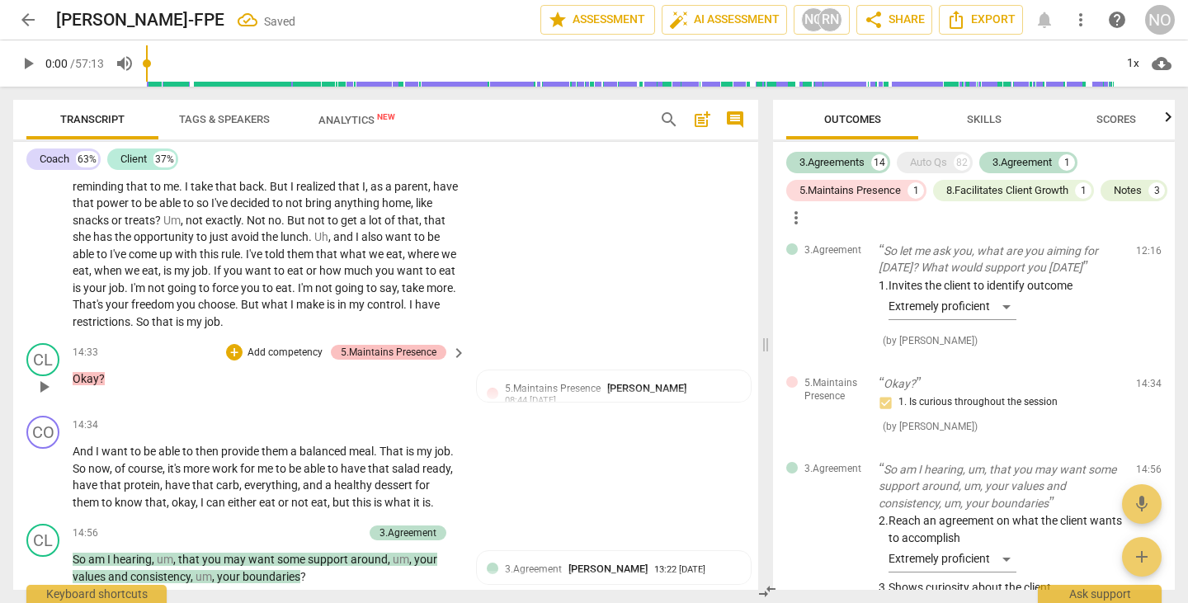
click at [418, 345] on div "5.Maintains Presence" at bounding box center [389, 352] width 96 height 15
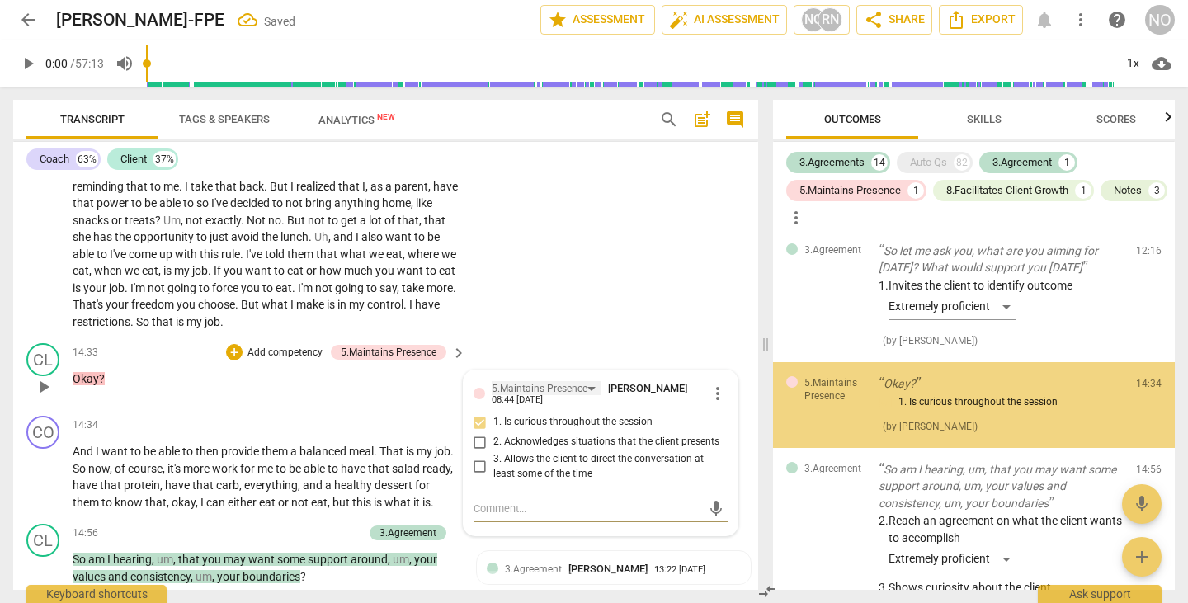
scroll to position [805, 0]
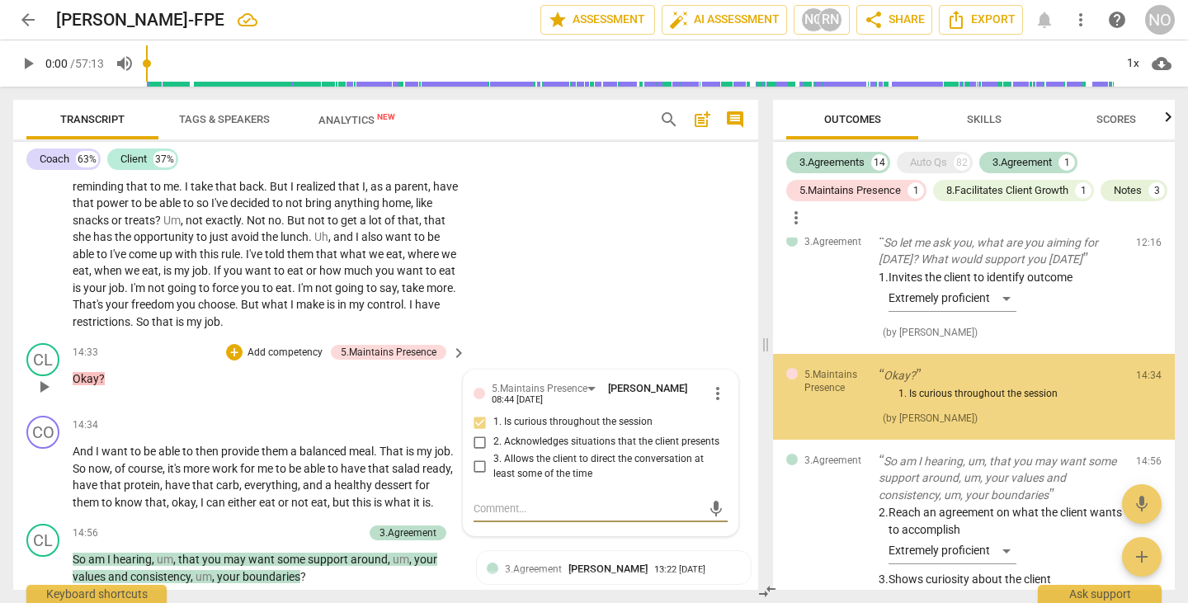
click at [512, 415] on span "1. Is curious throughout the session" at bounding box center [572, 422] width 159 height 15
click at [493, 412] on input "1. Is curious throughout the session" at bounding box center [480, 422] width 26 height 20
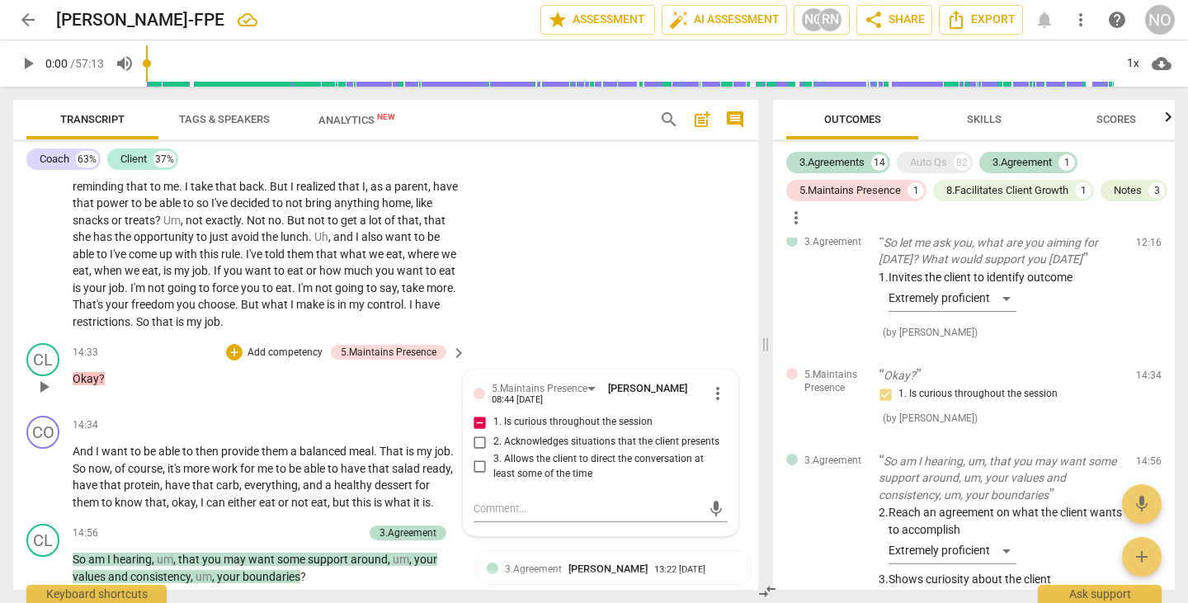
click at [528, 415] on span "1. Is curious throughout the session" at bounding box center [572, 422] width 159 height 15
click at [493, 412] on input "1. Is curious throughout the session" at bounding box center [480, 422] width 26 height 20
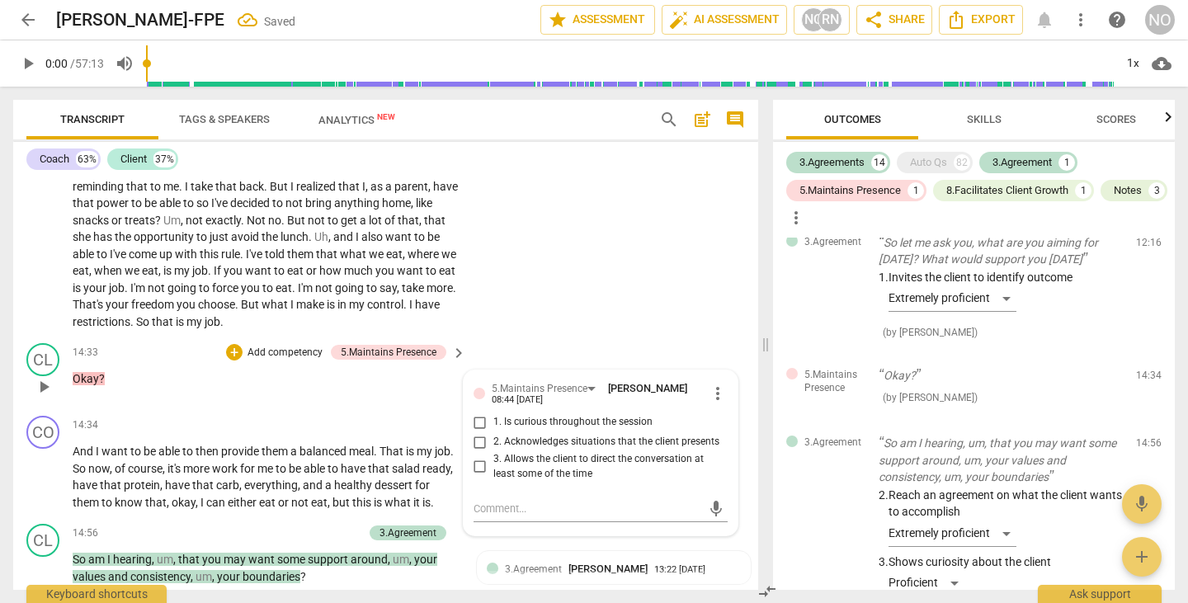
click at [530, 415] on span "1. Is curious throughout the session" at bounding box center [572, 422] width 159 height 15
click at [493, 412] on input "1. Is curious throughout the session" at bounding box center [480, 422] width 26 height 20
checkbox input "true"
click at [713, 384] on span "more_vert" at bounding box center [718, 394] width 20 height 20
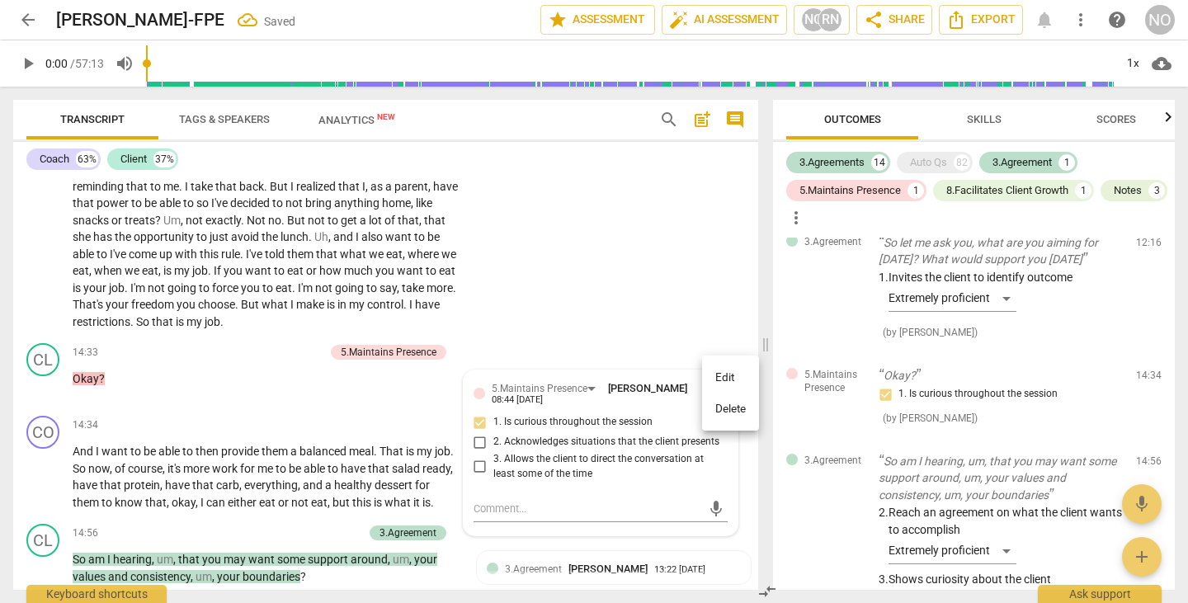
click at [655, 458] on div at bounding box center [594, 301] width 1188 height 603
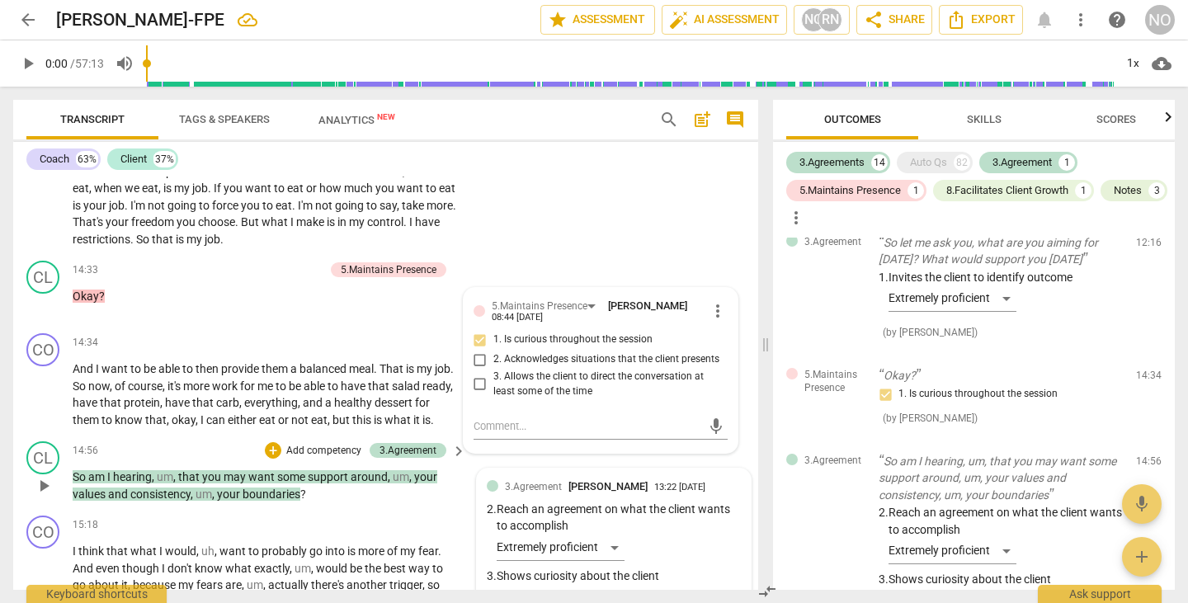
scroll to position [3712, 0]
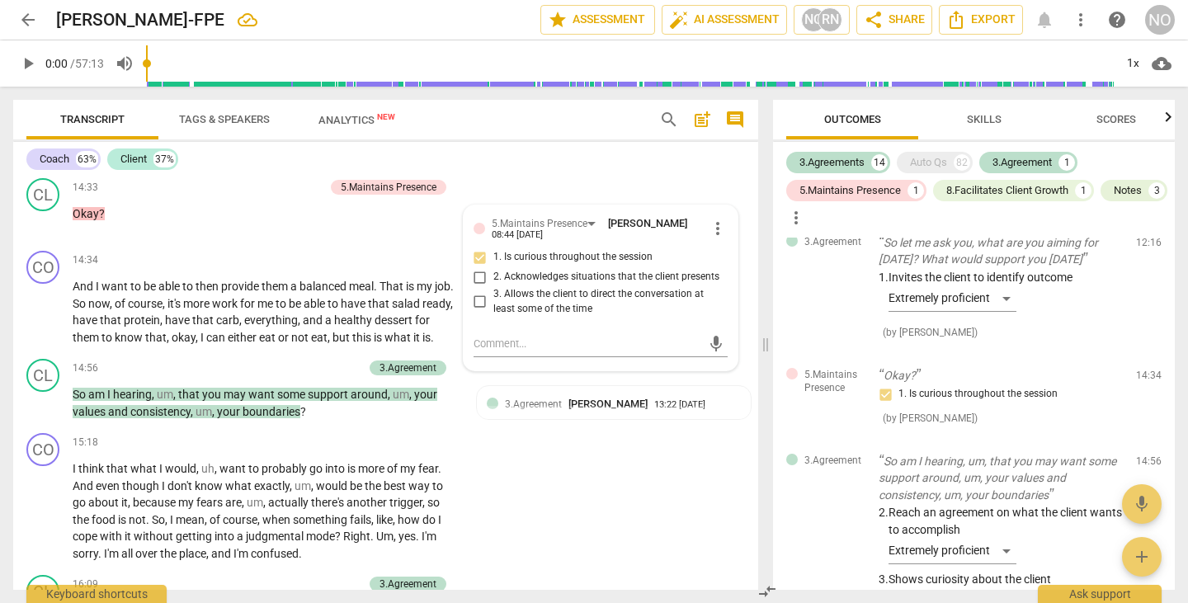
click at [29, 17] on span "arrow_back" at bounding box center [28, 20] width 20 height 20
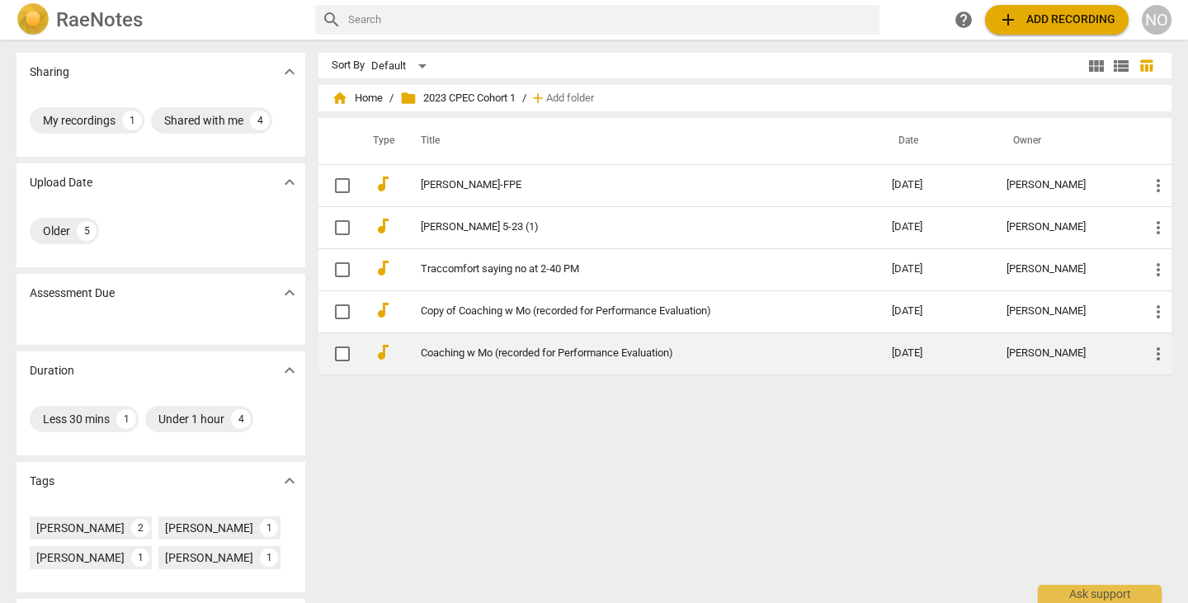
click at [483, 347] on link "Coaching w Mo (recorded for Performance Evaluation)" at bounding box center [627, 353] width 412 height 12
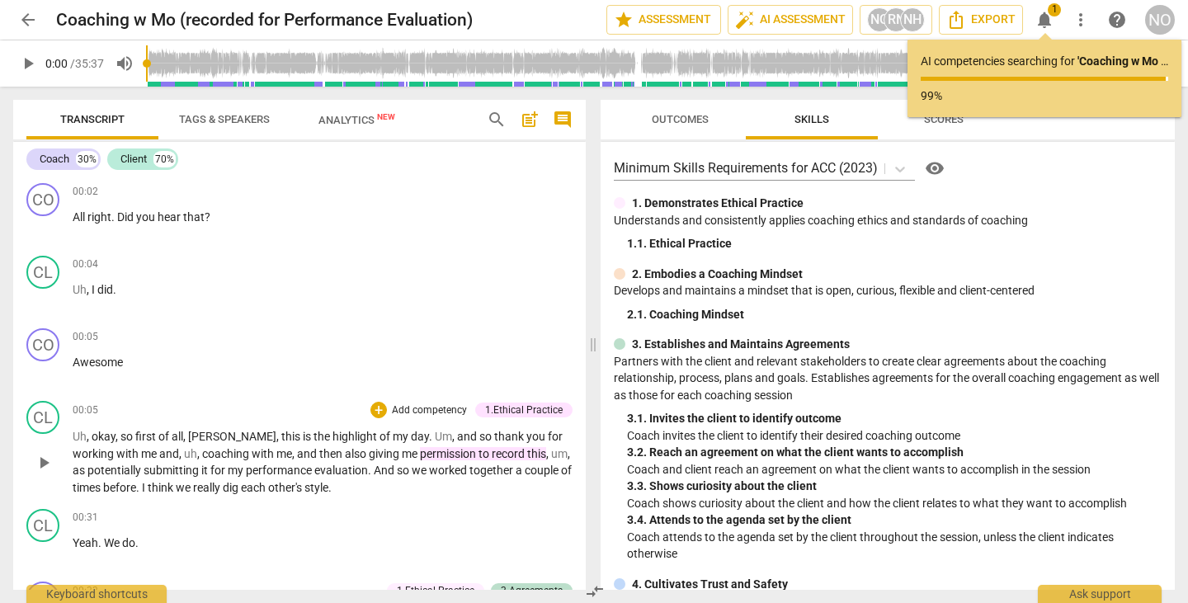
click at [516, 408] on div "1.Ethical Practice" at bounding box center [524, 410] width 78 height 15
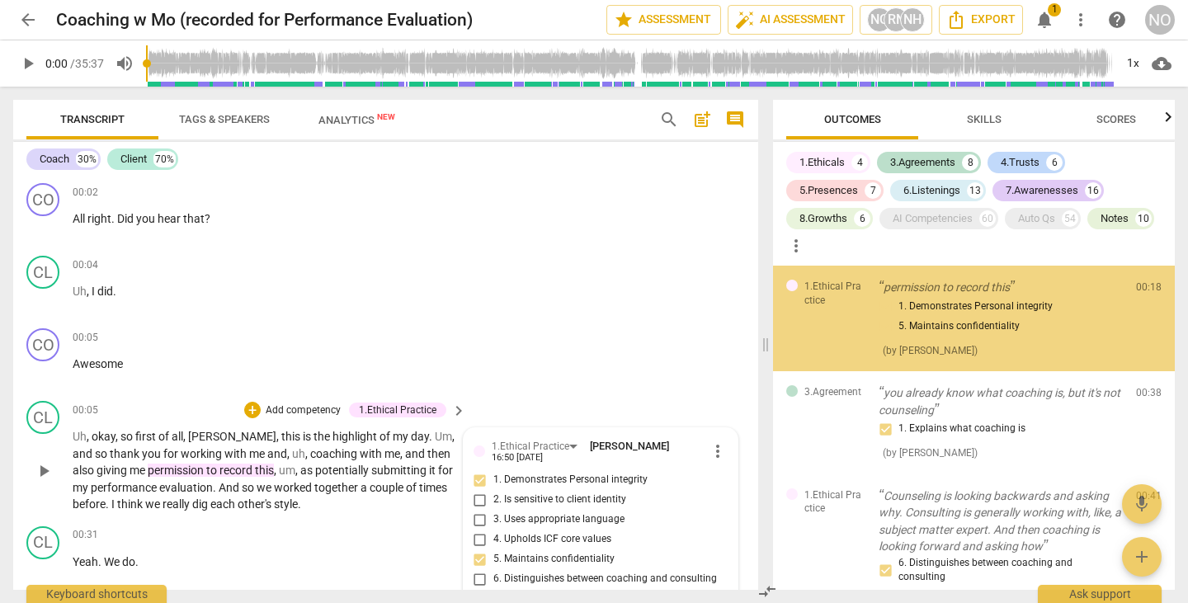
scroll to position [255, 0]
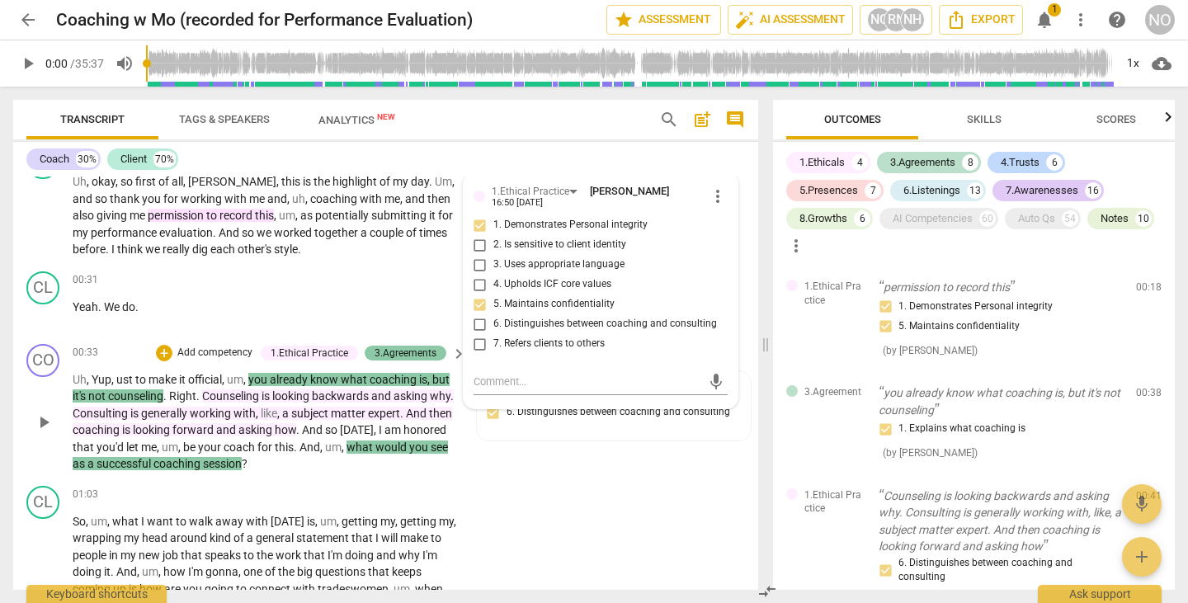
click at [388, 352] on div "3.Agreements" at bounding box center [405, 353] width 62 height 15
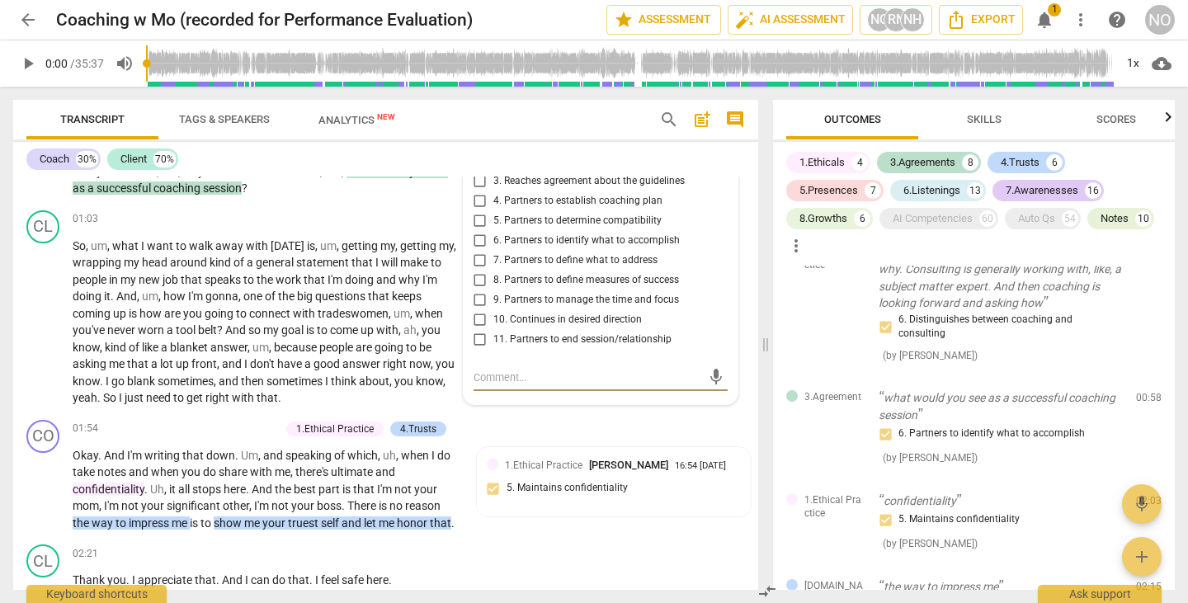
scroll to position [365, 0]
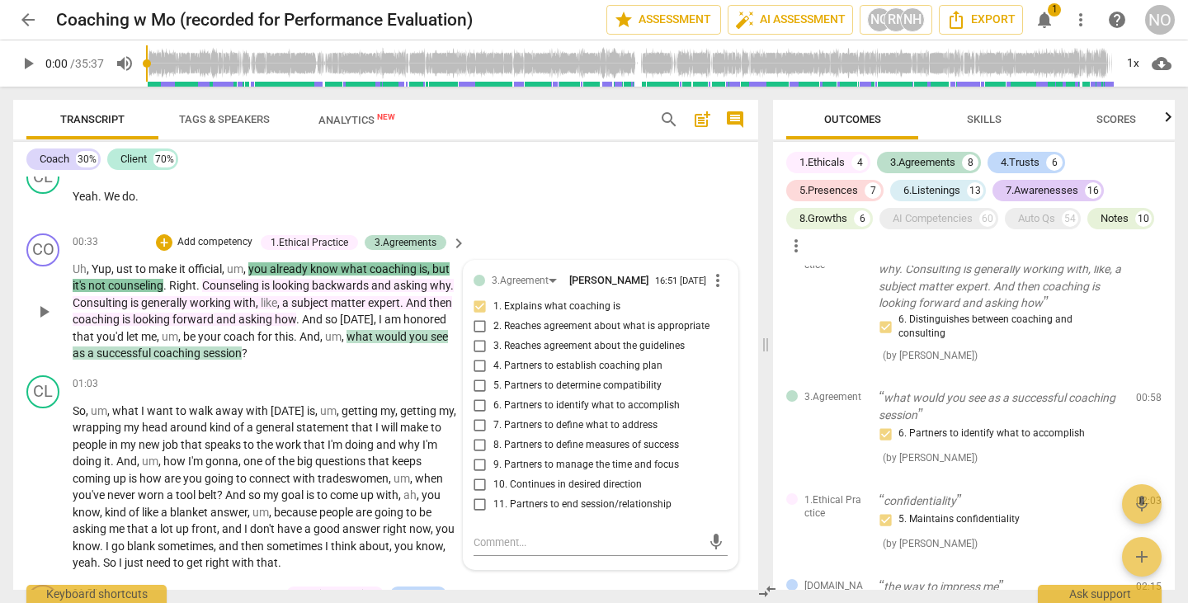
click at [550, 310] on span "1. Explains what coaching is" at bounding box center [556, 306] width 127 height 15
click at [493, 310] on input "1. Explains what coaching is" at bounding box center [480, 307] width 26 height 20
click at [550, 310] on span "1. Explains what coaching is" at bounding box center [556, 306] width 127 height 15
click at [493, 310] on input "1. Explains what coaching is" at bounding box center [480, 307] width 26 height 20
click at [550, 310] on span "1. Explains what coaching is" at bounding box center [556, 306] width 127 height 15
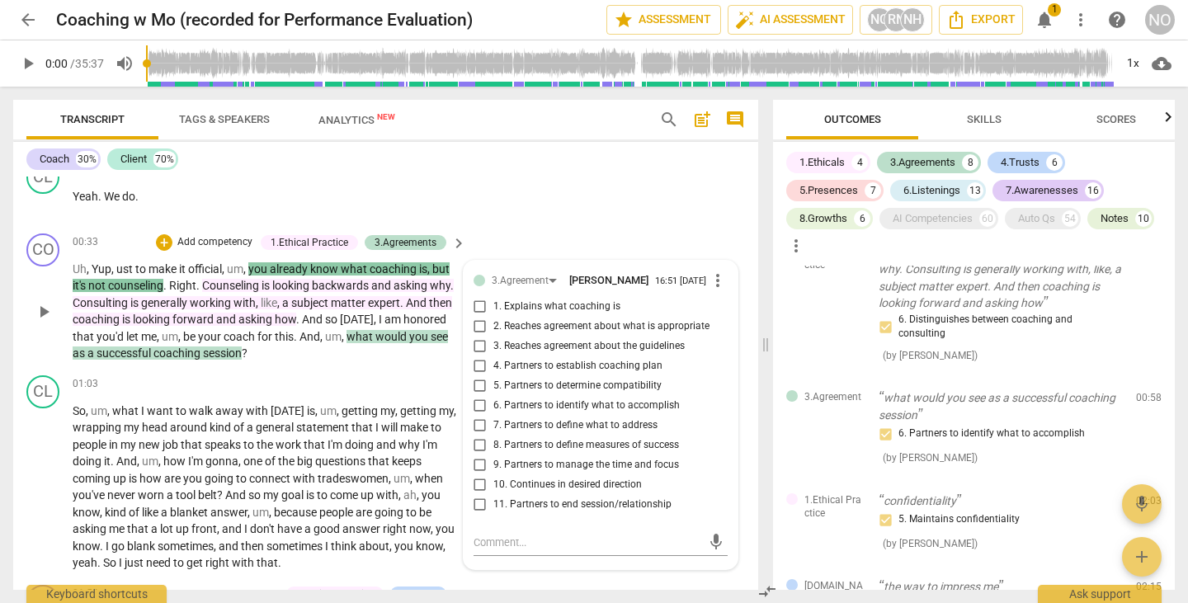
click at [493, 310] on input "1. Explains what coaching is" at bounding box center [480, 307] width 26 height 20
checkbox input "true"
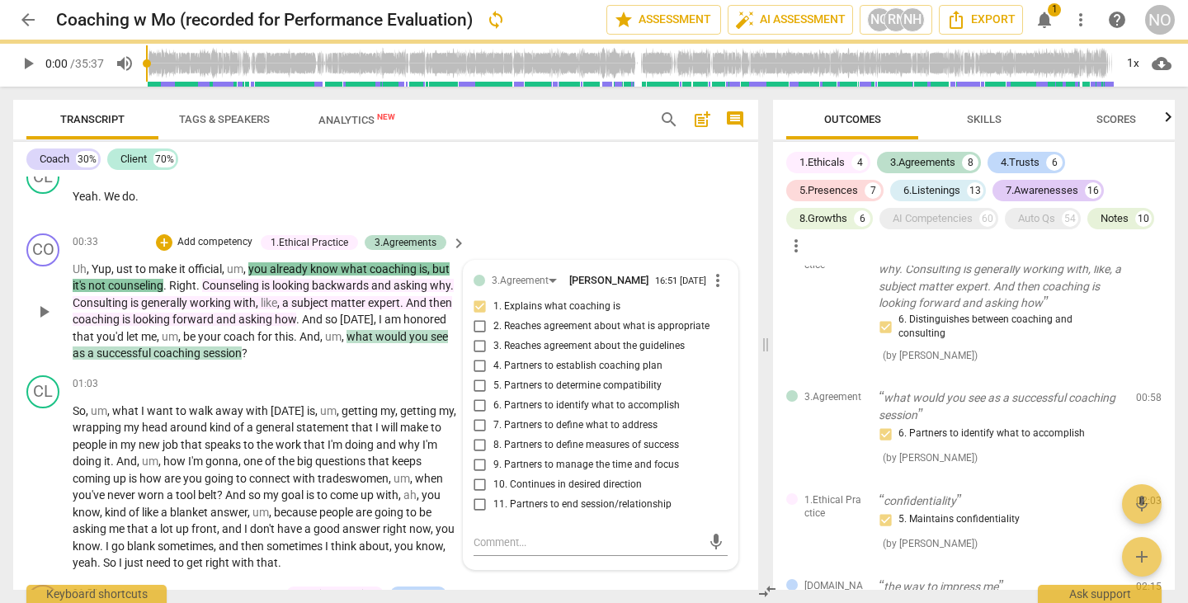
click at [711, 280] on span "more_vert" at bounding box center [718, 281] width 20 height 20
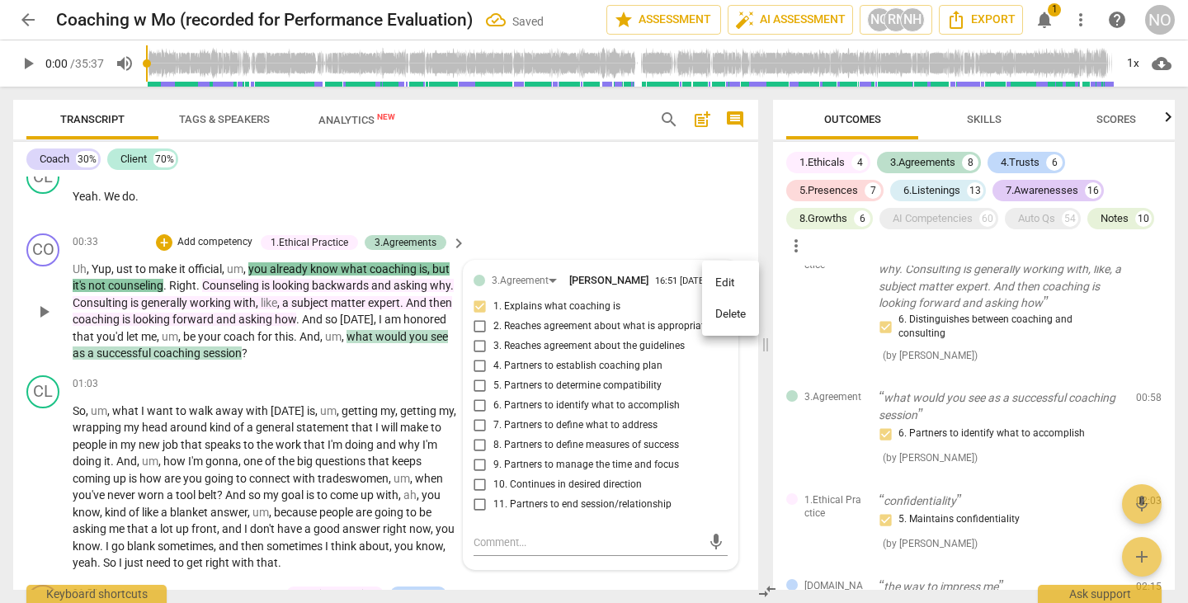
click at [711, 280] on li "Edit" at bounding box center [730, 282] width 57 height 31
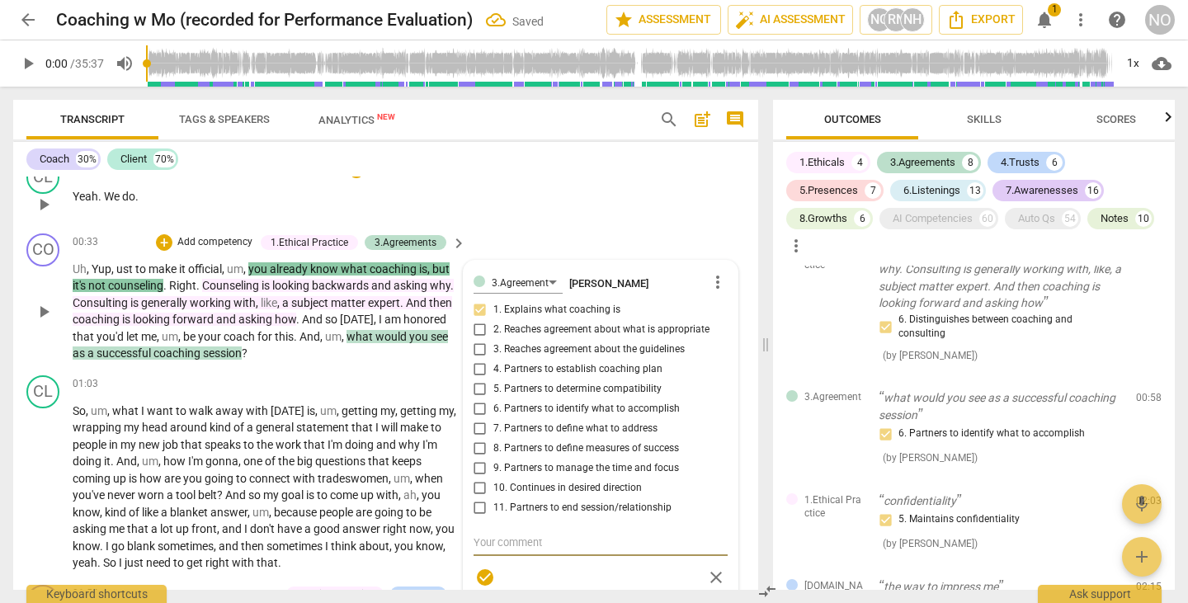
click at [695, 218] on div "CL play_arrow pause 00:31 + Add competency keyboard_arrow_right Yeah . We do ." at bounding box center [385, 190] width 745 height 73
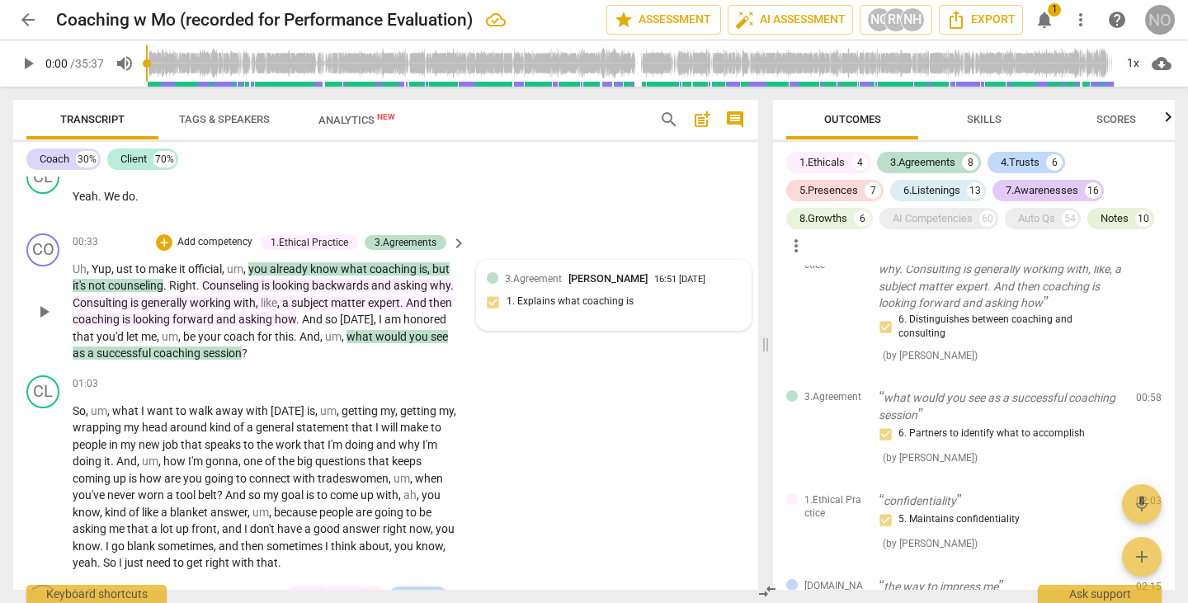
click at [1162, 13] on div "NO" at bounding box center [1160, 20] width 30 height 30
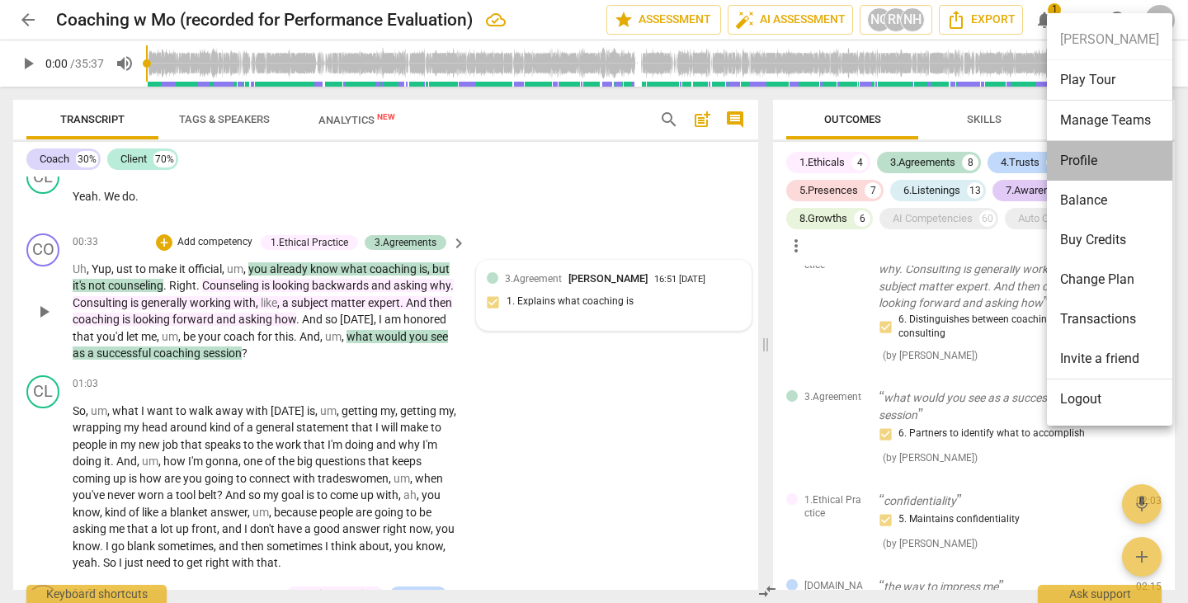
click at [1087, 151] on li "Profile" at bounding box center [1109, 161] width 125 height 40
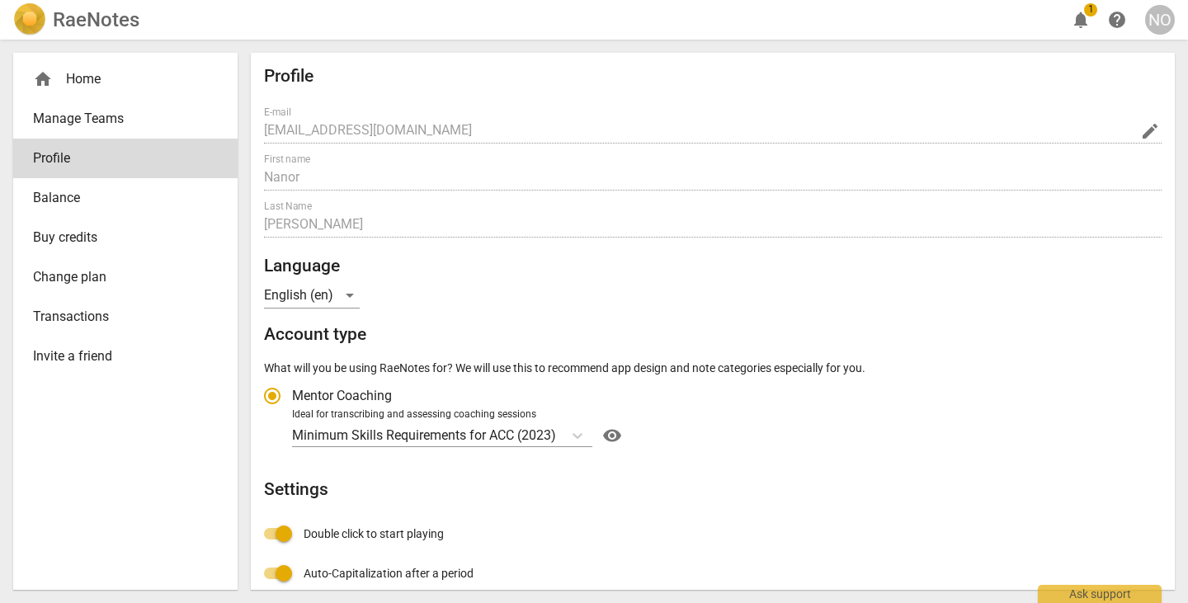
radio input "false"
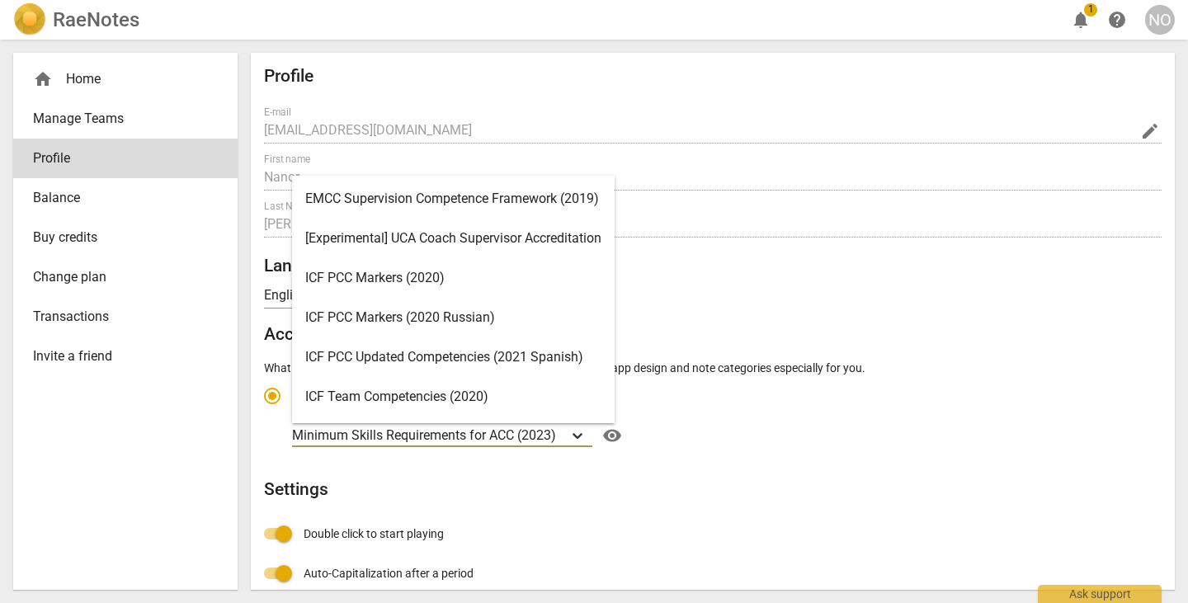
click at [577, 429] on icon "Account type" at bounding box center [577, 435] width 16 height 16
click at [0, 0] on input "Ideal for transcribing and assessing coaching sessions 15 results available. Us…" at bounding box center [0, 0] width 0 height 0
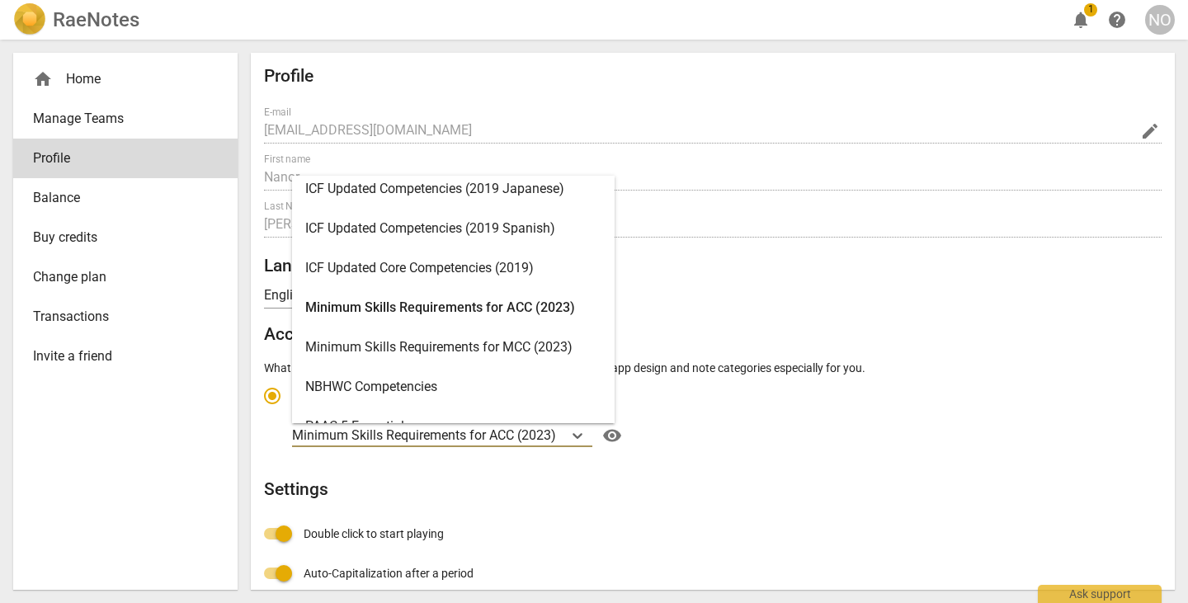
scroll to position [330, 0]
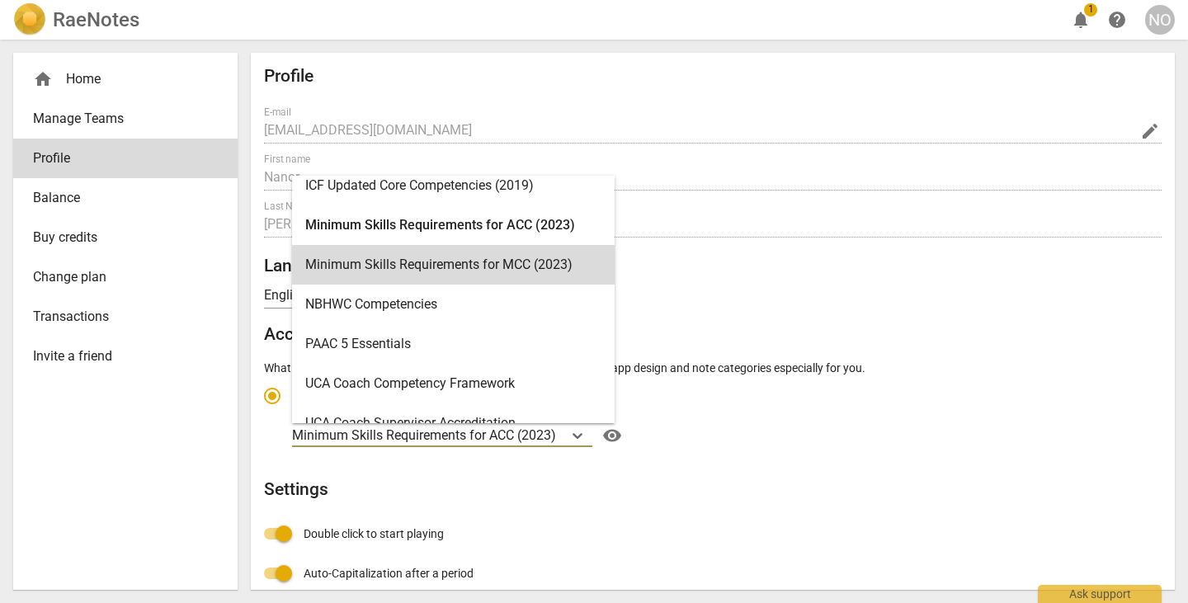
click at [723, 299] on div "Profile E-mail [EMAIL_ADDRESS][DOMAIN_NAME] edit First name [PERSON_NAME] Last …" at bounding box center [712, 428] width 897 height 725
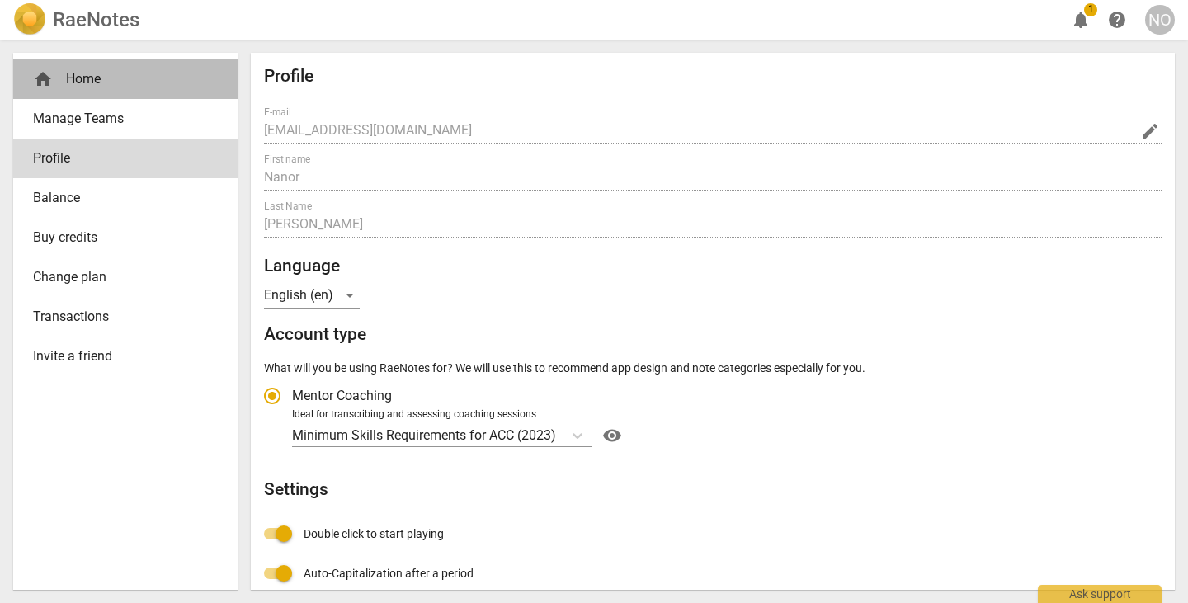
click at [92, 81] on div "home Home" at bounding box center [119, 79] width 172 height 20
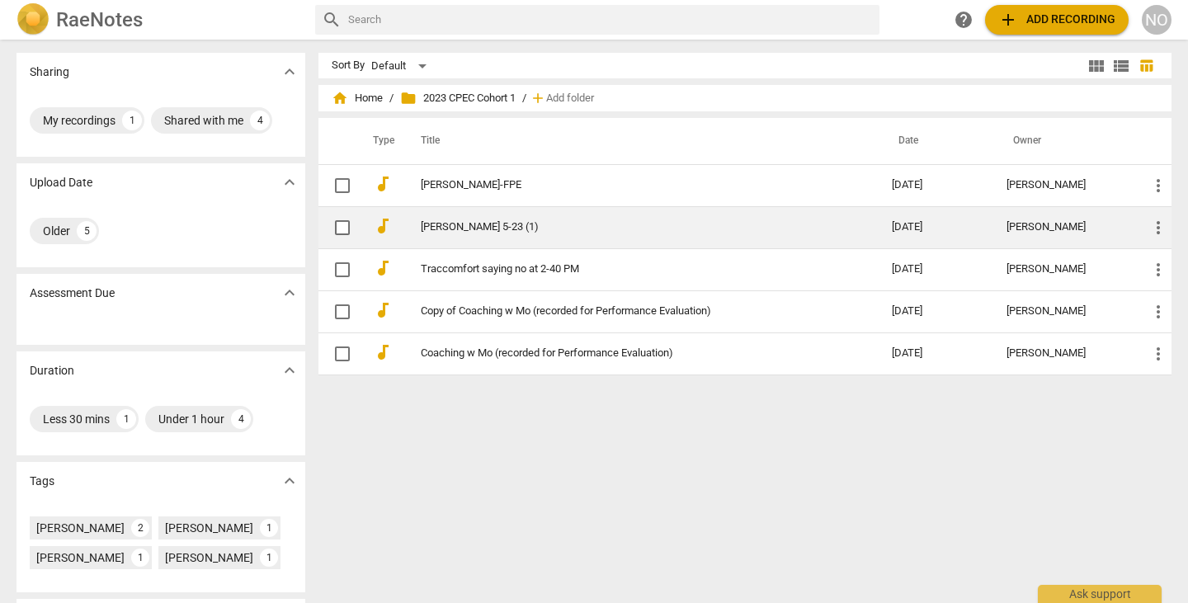
click at [480, 219] on td "[PERSON_NAME] 5-23 (1)" at bounding box center [640, 227] width 478 height 42
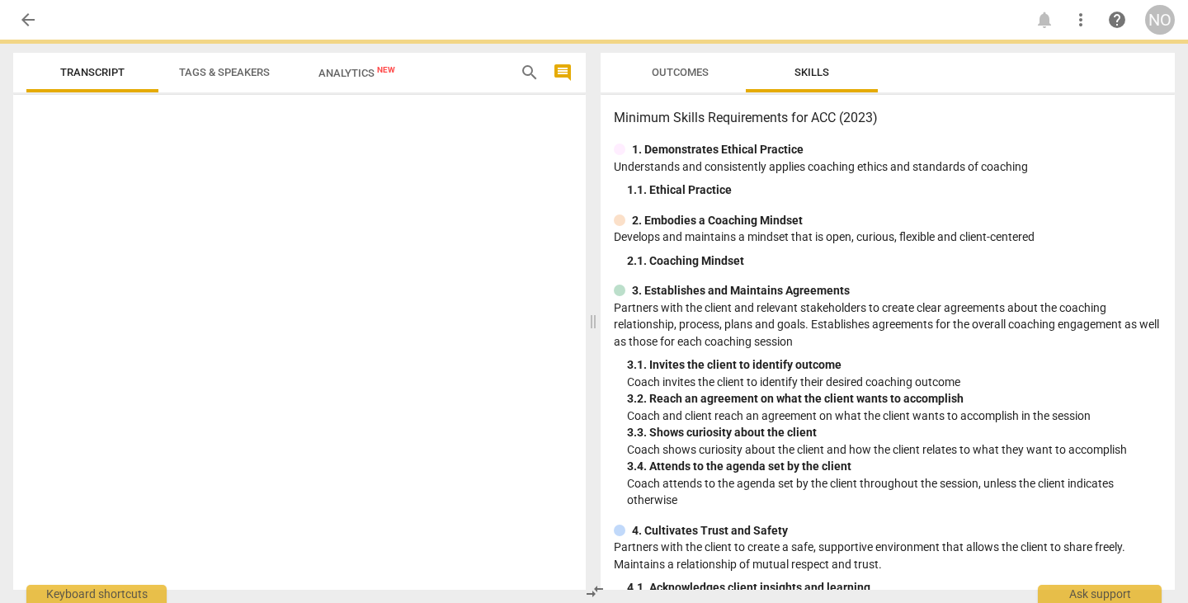
click at [480, 219] on div at bounding box center [299, 345] width 572 height 488
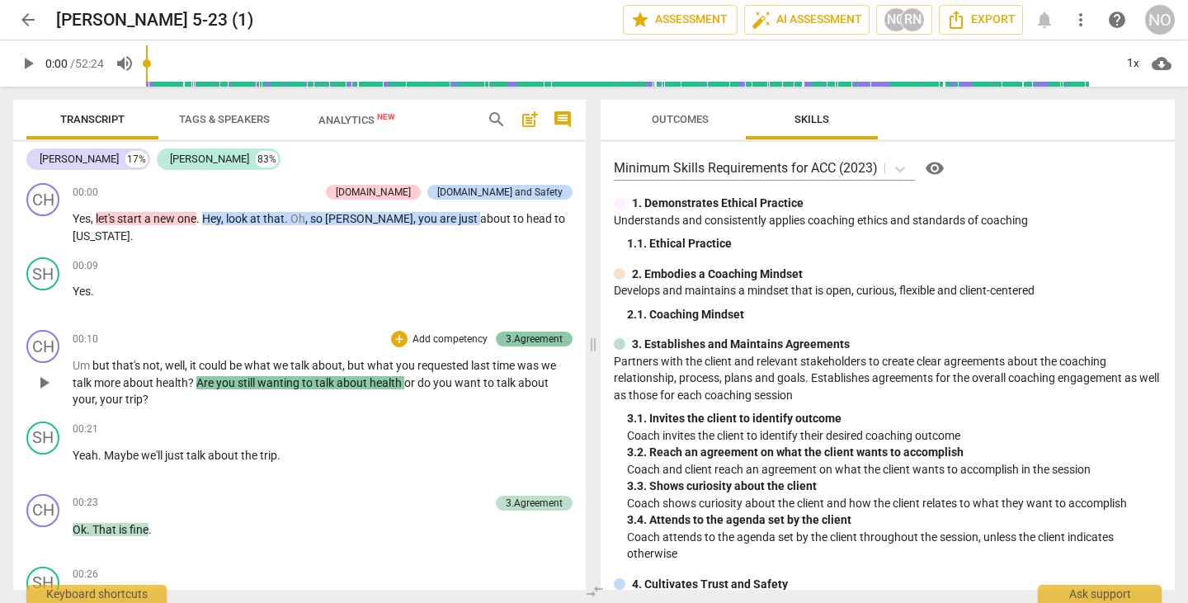
click at [533, 338] on div "3.Agreement" at bounding box center [534, 339] width 57 height 15
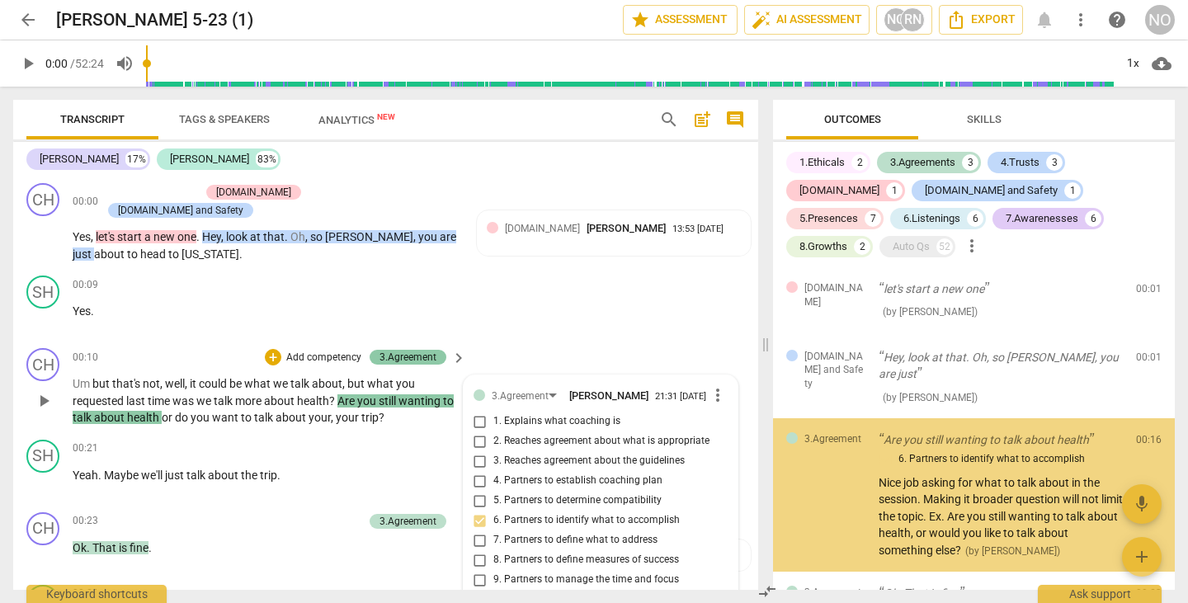
scroll to position [3, 0]
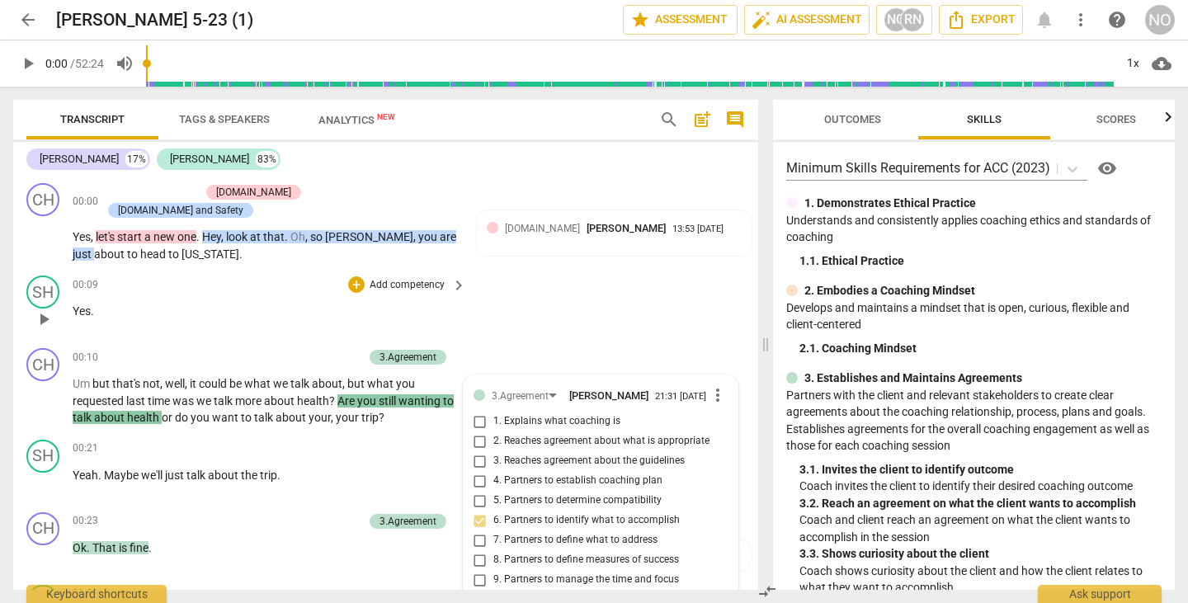
click at [641, 299] on div "SH play_arrow pause 00:09 + Add competency keyboard_arrow_right Yes ." at bounding box center [385, 305] width 745 height 73
click at [16, 14] on span "arrow_back" at bounding box center [28, 20] width 30 height 20
